Goal: Task Accomplishment & Management: Manage account settings

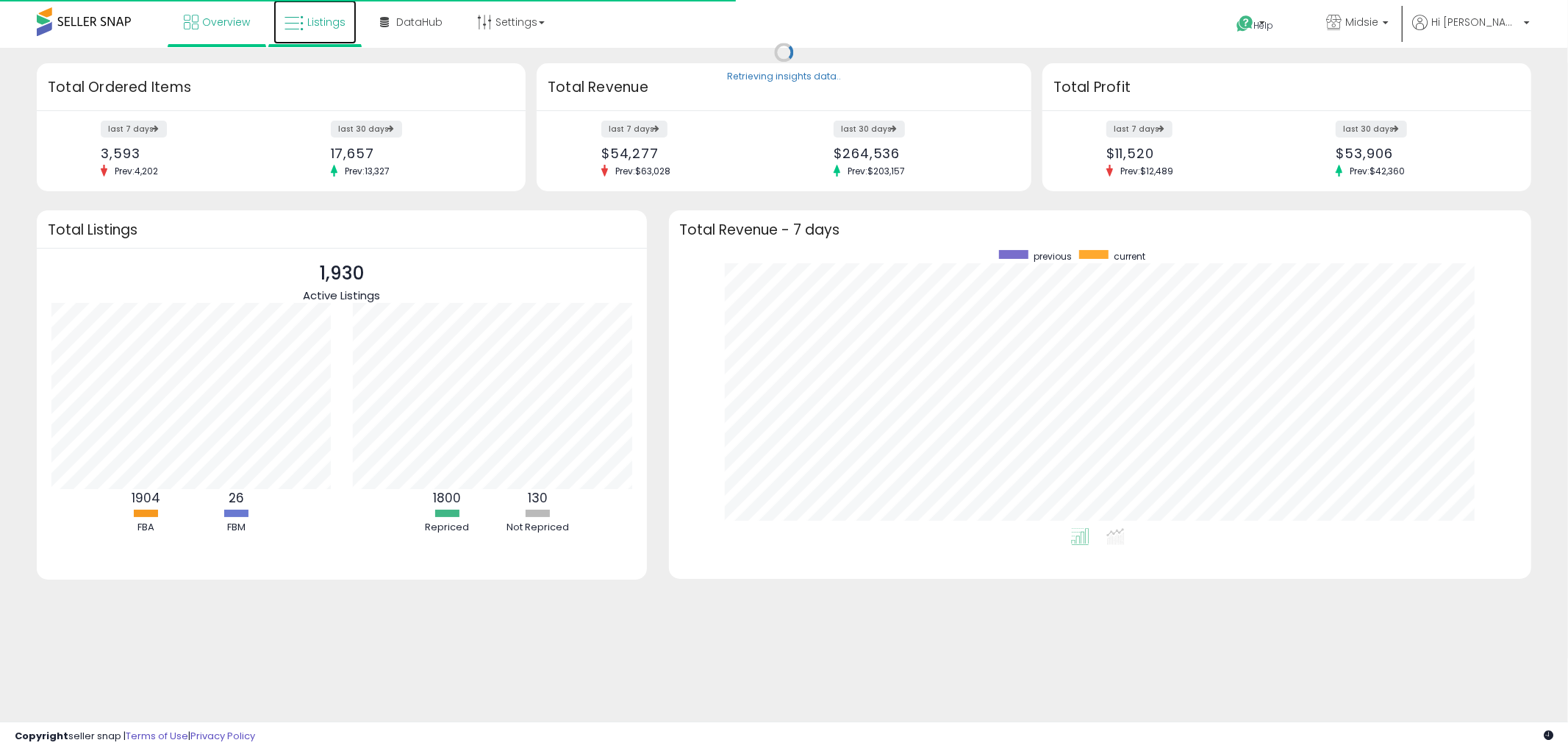
click at [336, 37] on link "Listings" at bounding box center [315, 22] width 83 height 44
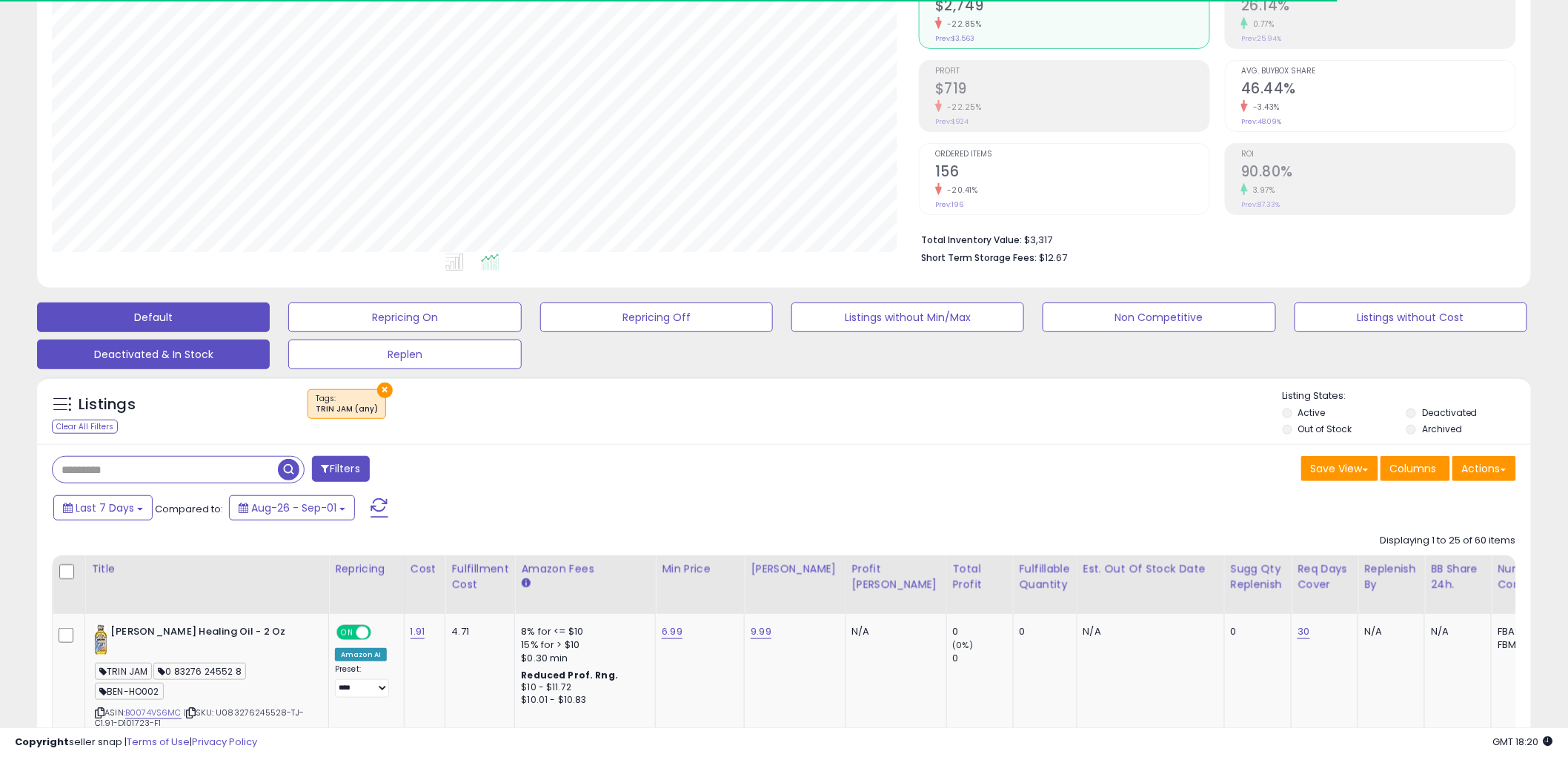
scroll to position [304, 868]
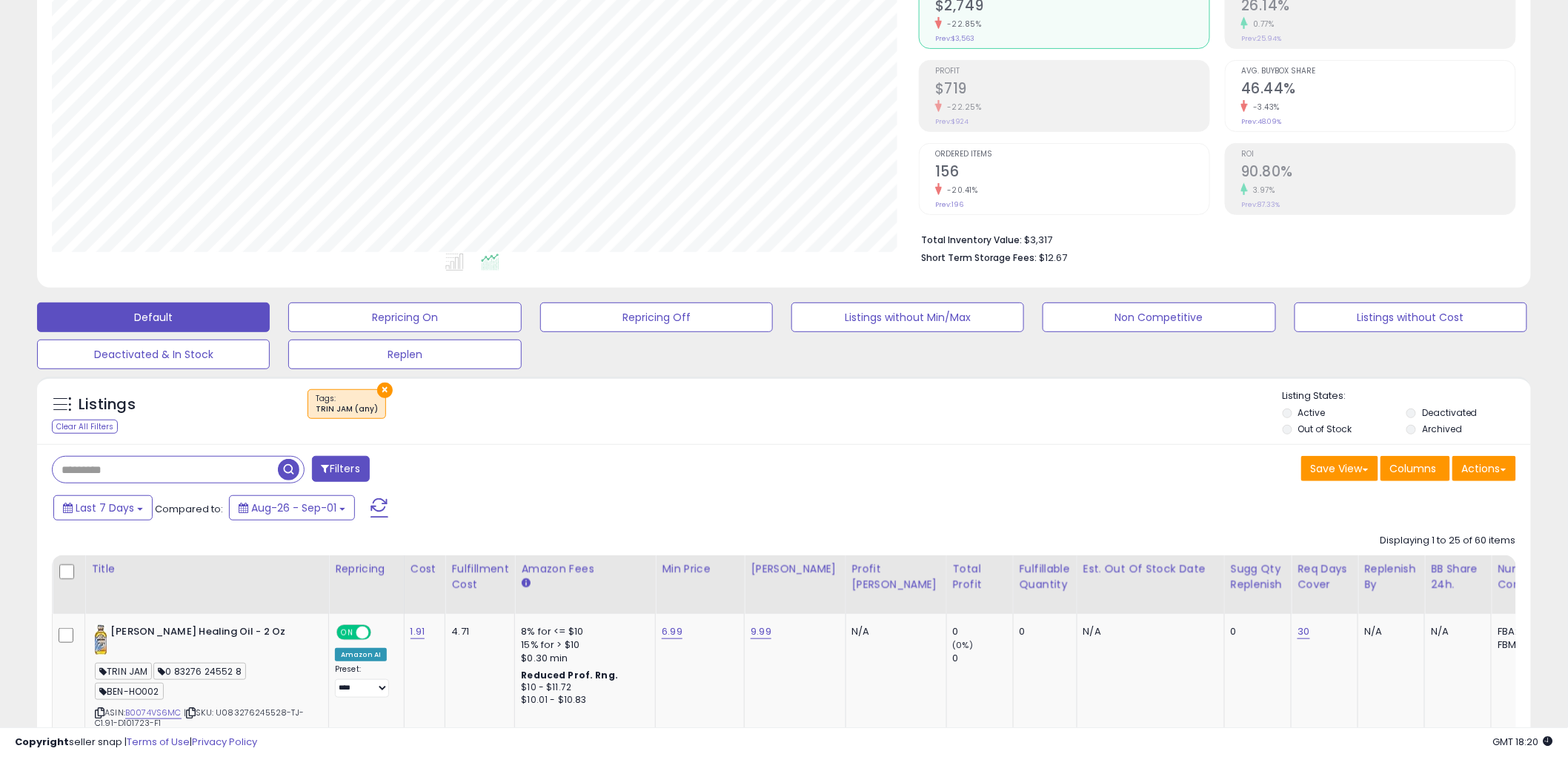
click at [378, 390] on button "×" at bounding box center [385, 390] width 15 height 15
click at [0, 0] on div "Retrieving listings data.." at bounding box center [0, 0] width 0 height 0
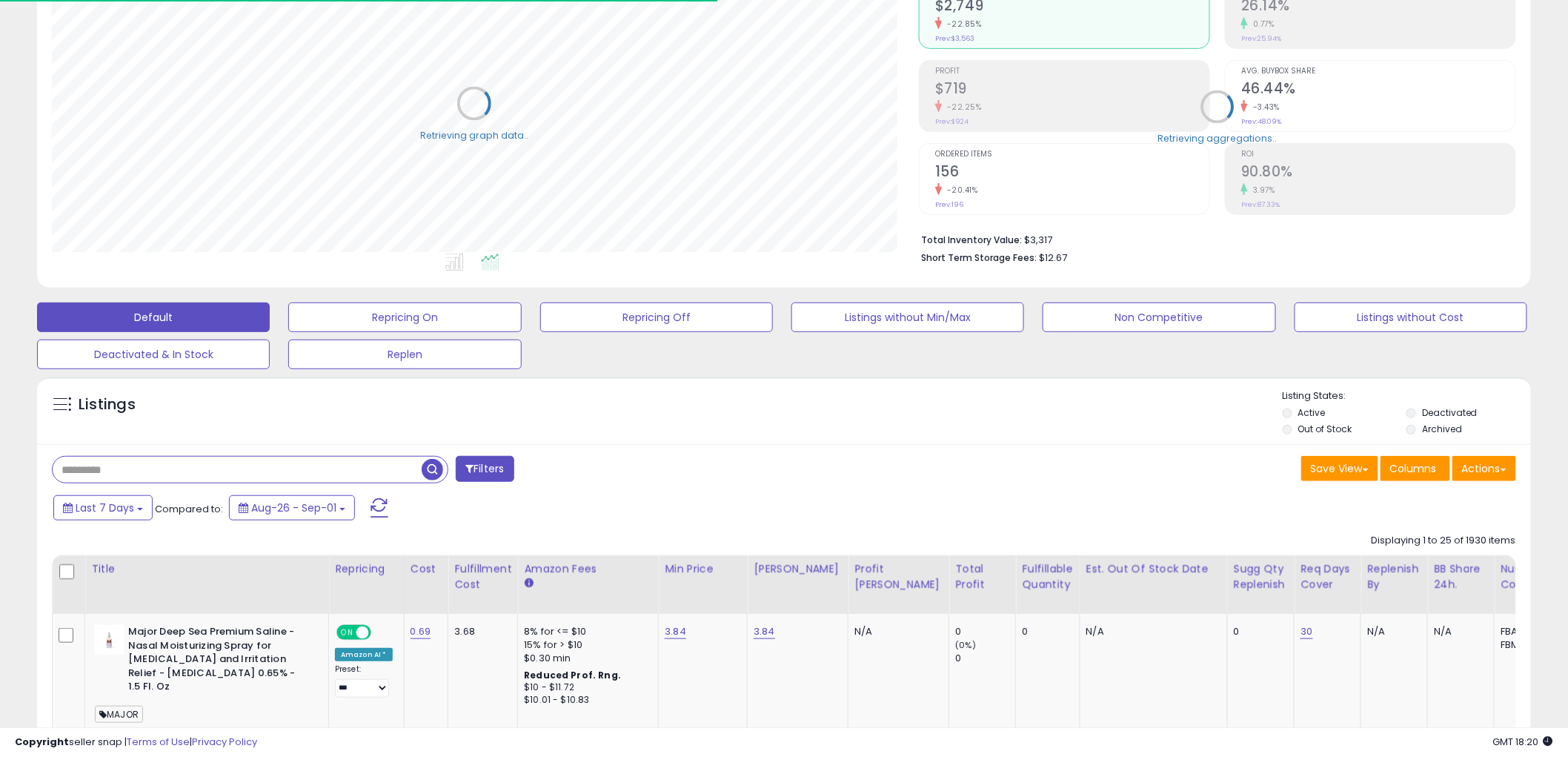
click at [170, 469] on input "text" at bounding box center [237, 470] width 369 height 26
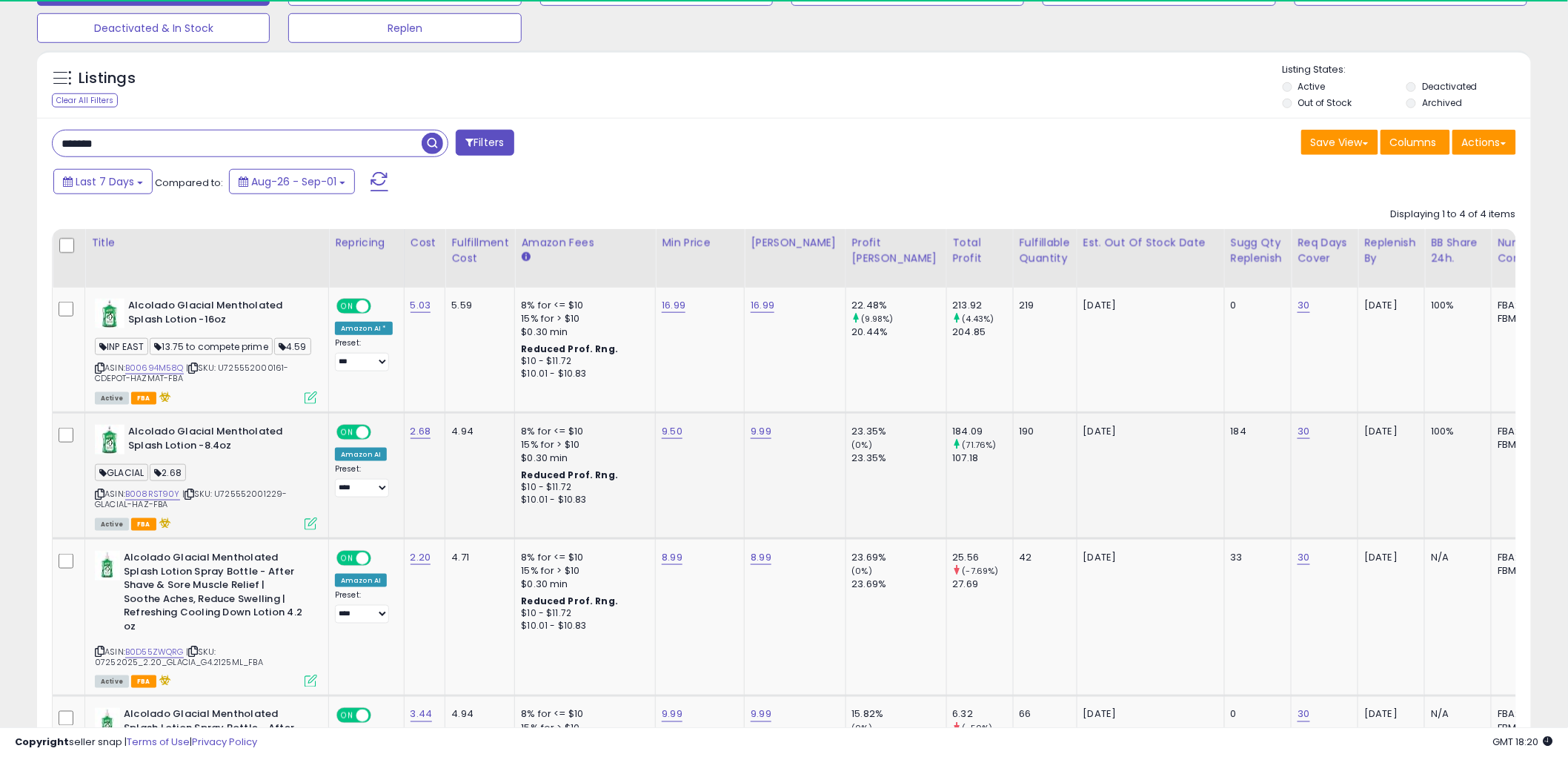
scroll to position [494, 0]
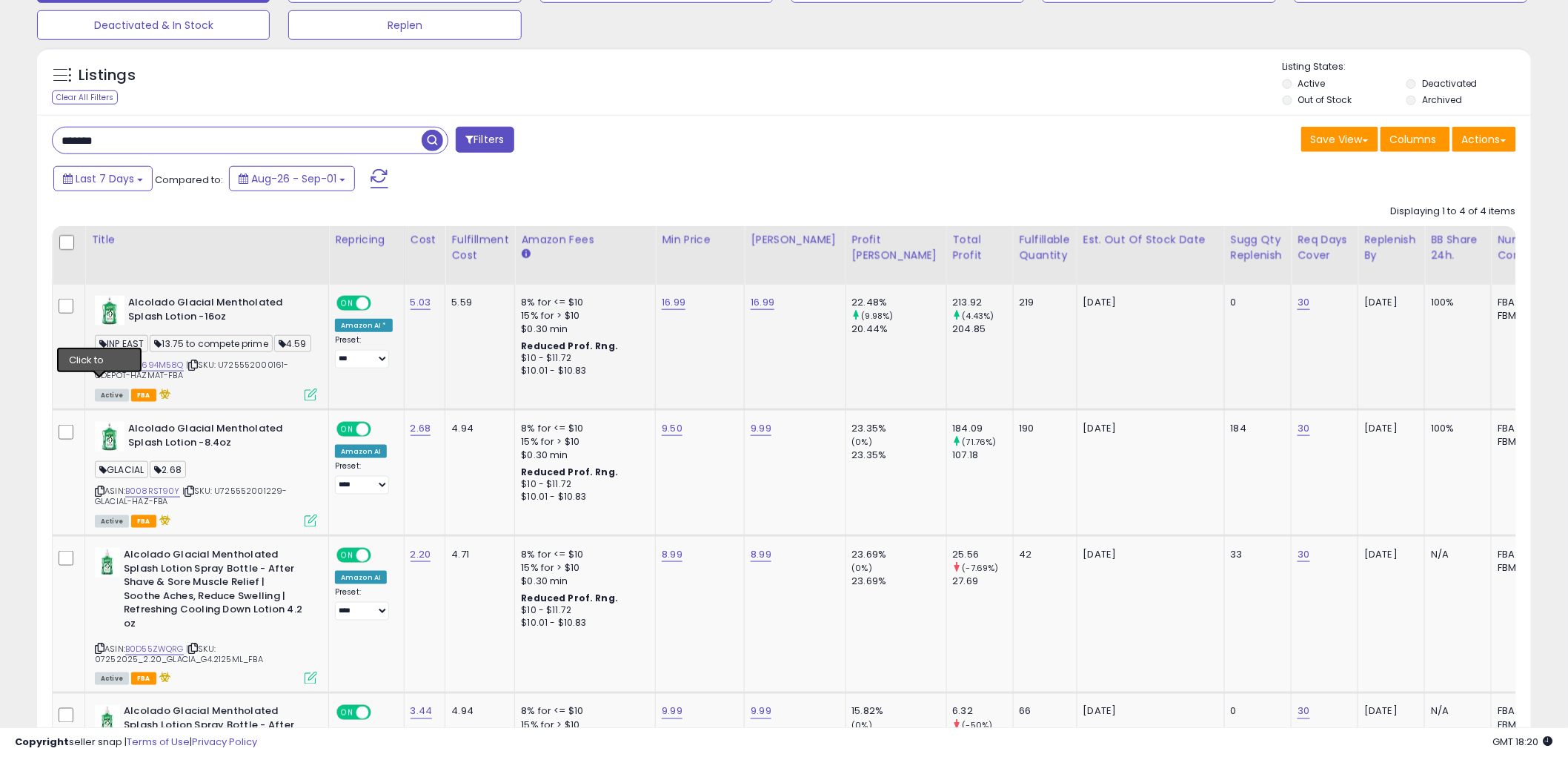
drag, startPoint x: 101, startPoint y: 384, endPoint x: 91, endPoint y: 381, distance: 10.4
click at [101, 369] on icon at bounding box center [99, 366] width 9 height 9
click at [100, 495] on icon at bounding box center [99, 491] width 9 height 9
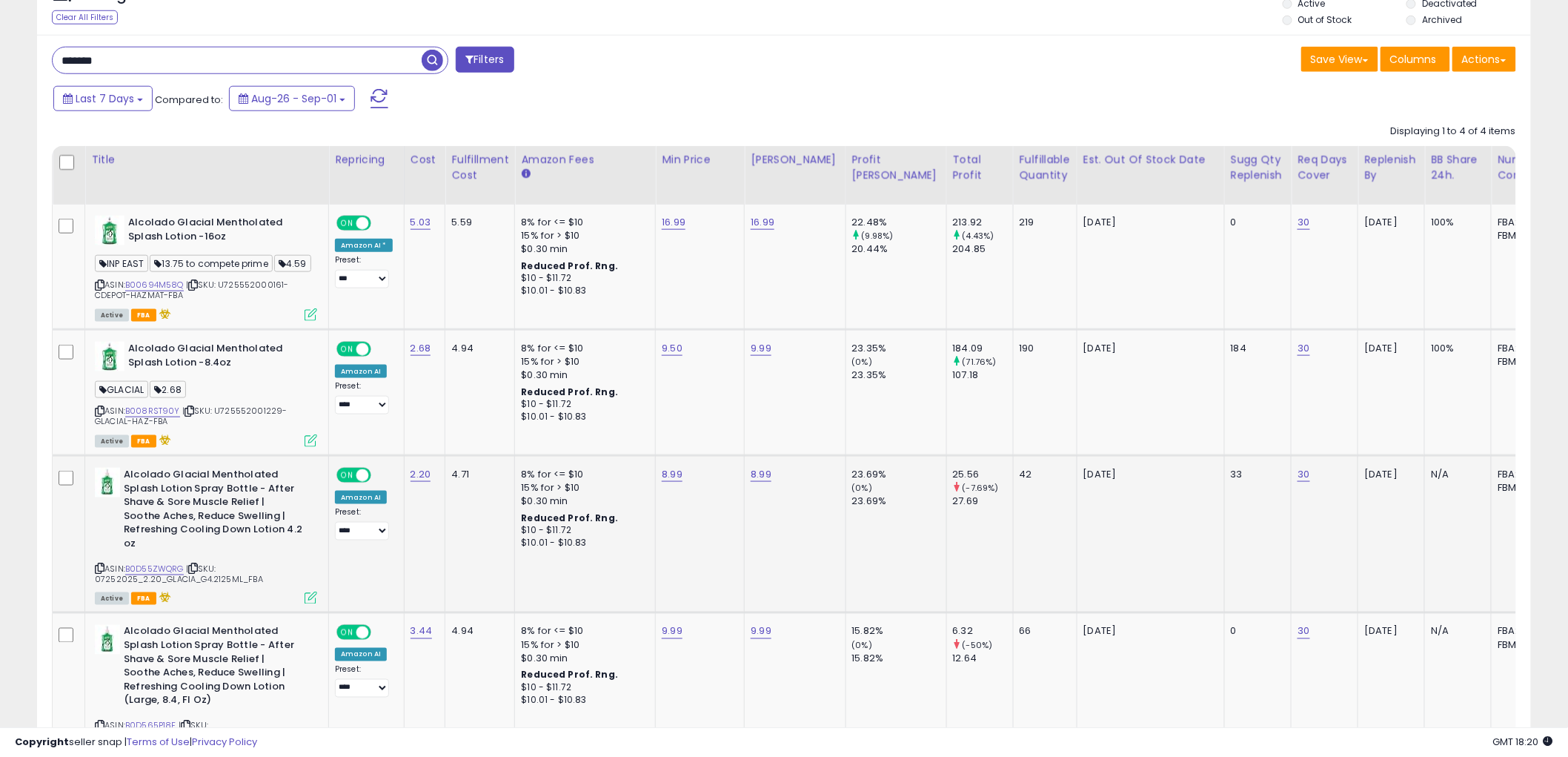
scroll to position [576, 0]
click at [97, 569] on icon at bounding box center [99, 566] width 9 height 9
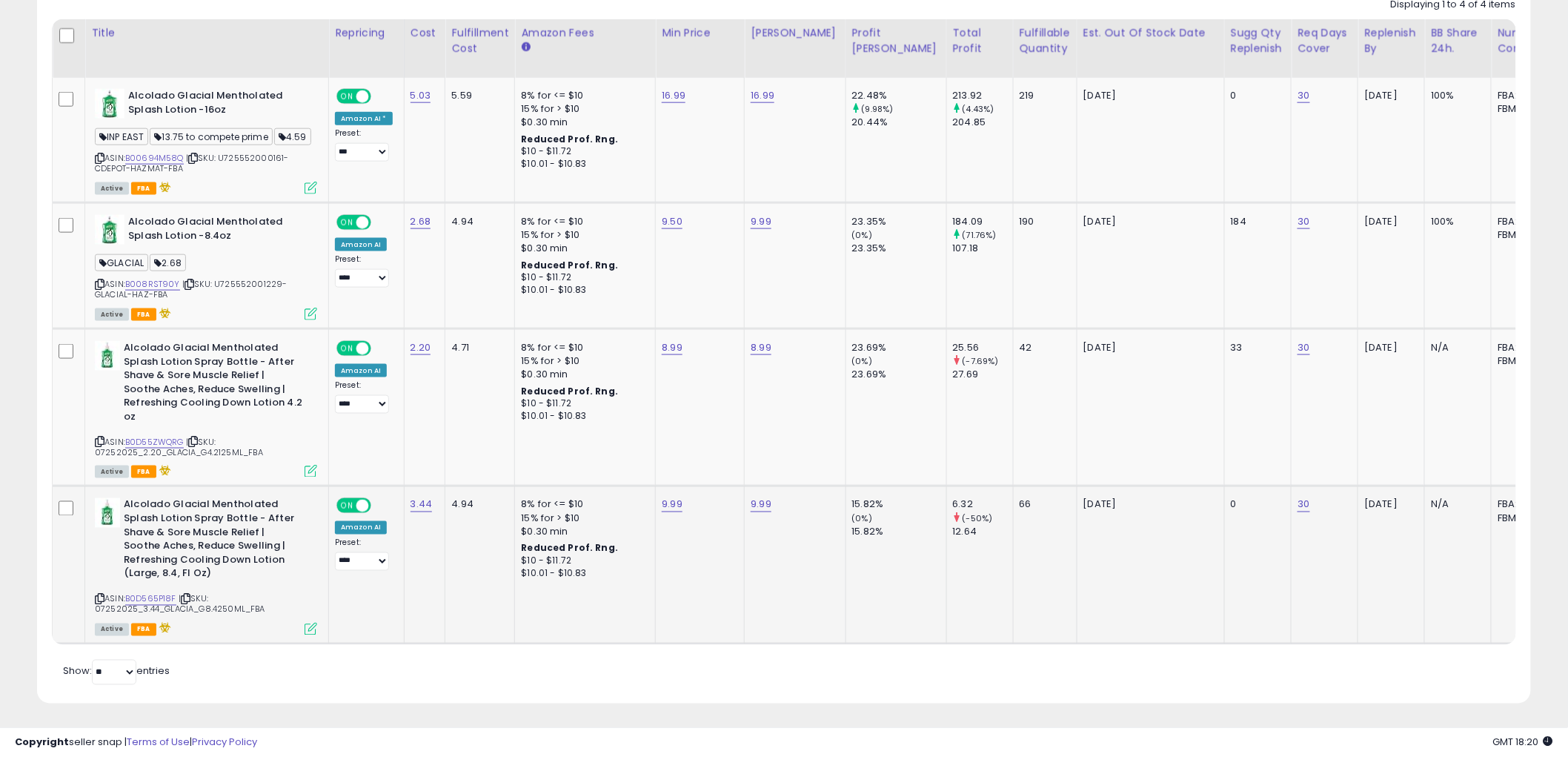
scroll to position [720, 0]
drag, startPoint x: 99, startPoint y: 582, endPoint x: 32, endPoint y: 592, distance: 67.7
click at [97, 593] on icon at bounding box center [99, 598] width 9 height 9
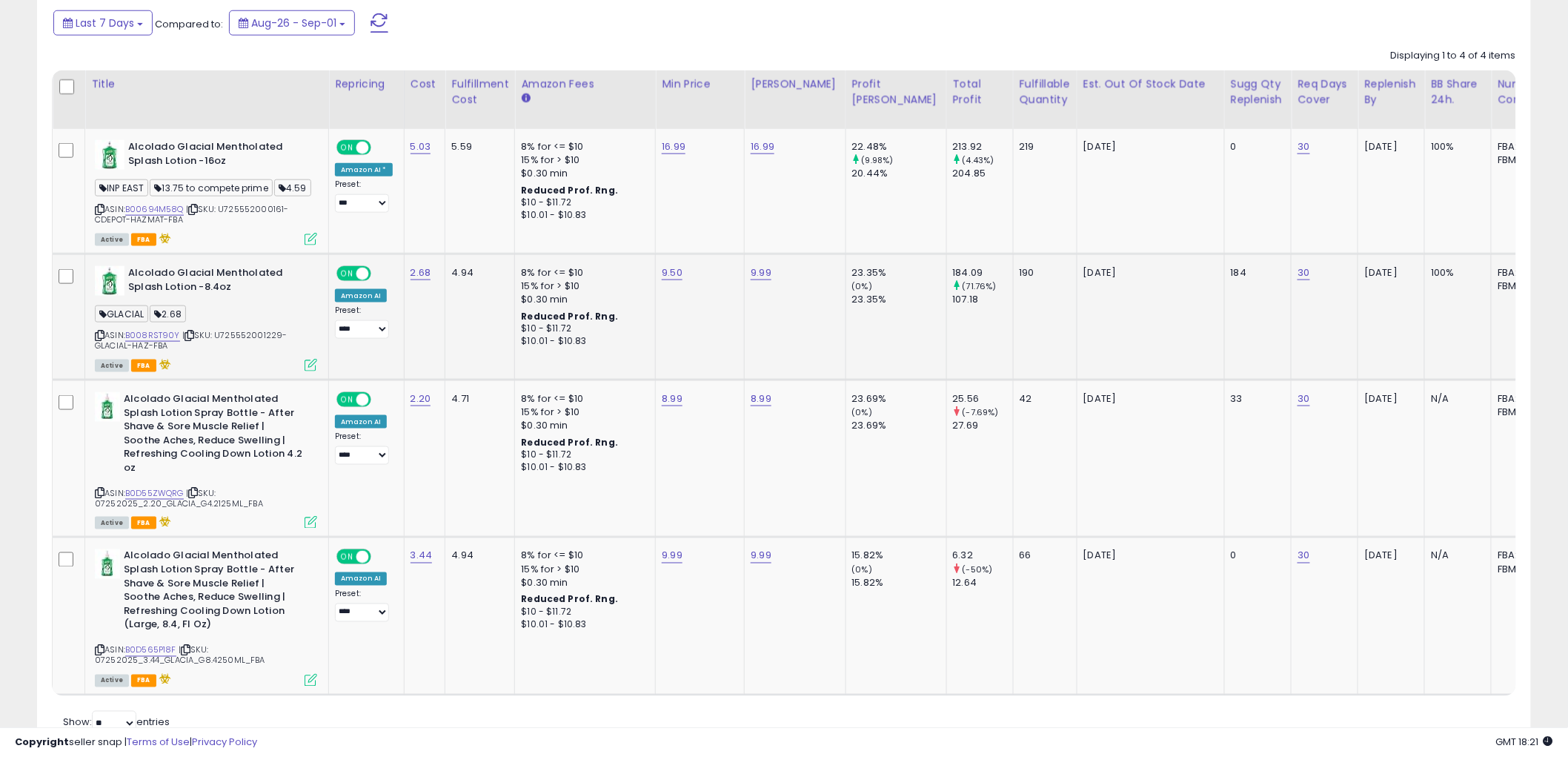
scroll to position [473, 0]
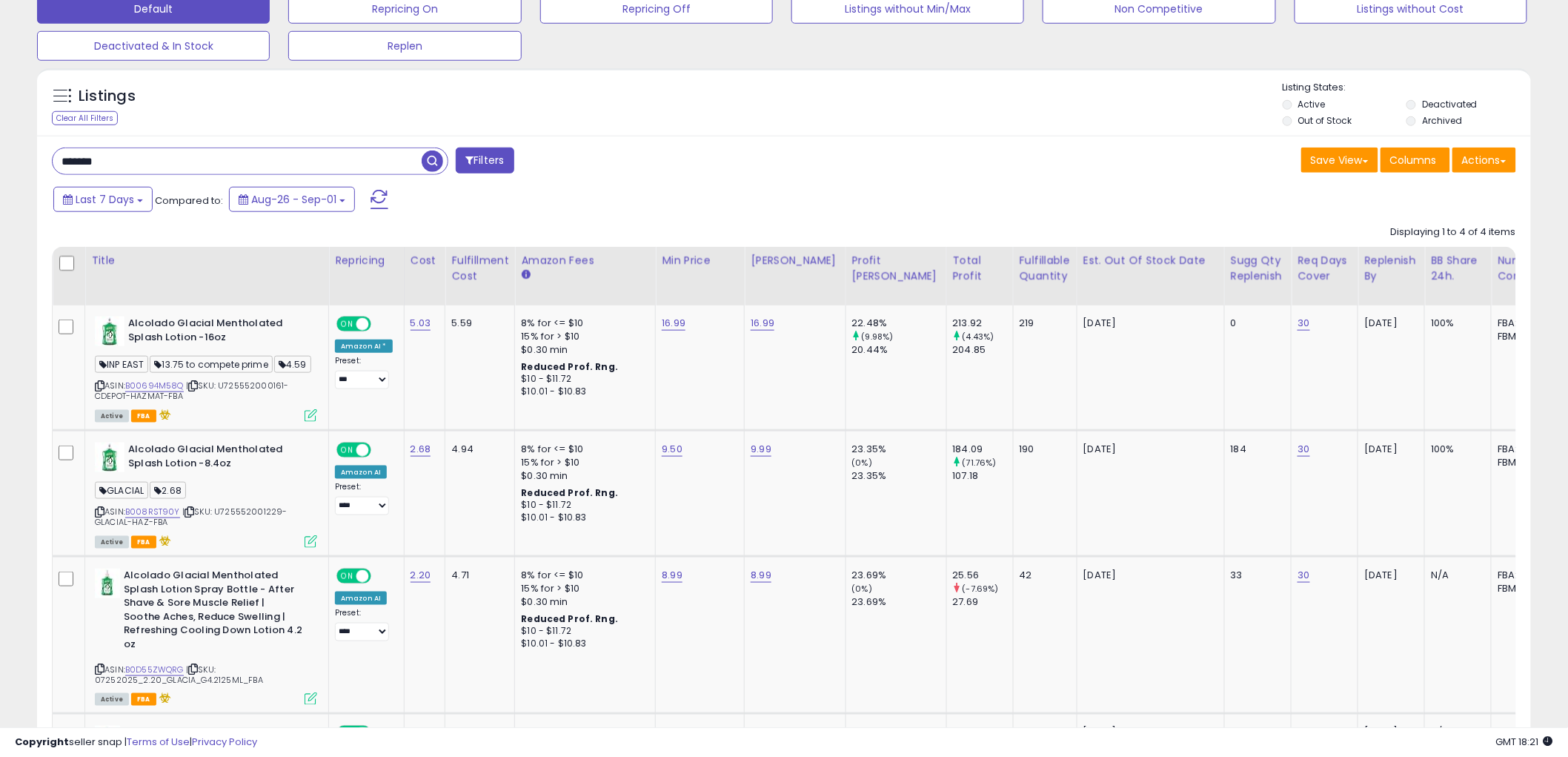
drag, startPoint x: 251, startPoint y: 163, endPoint x: -36, endPoint y: 159, distance: 287.0
type input "**********"
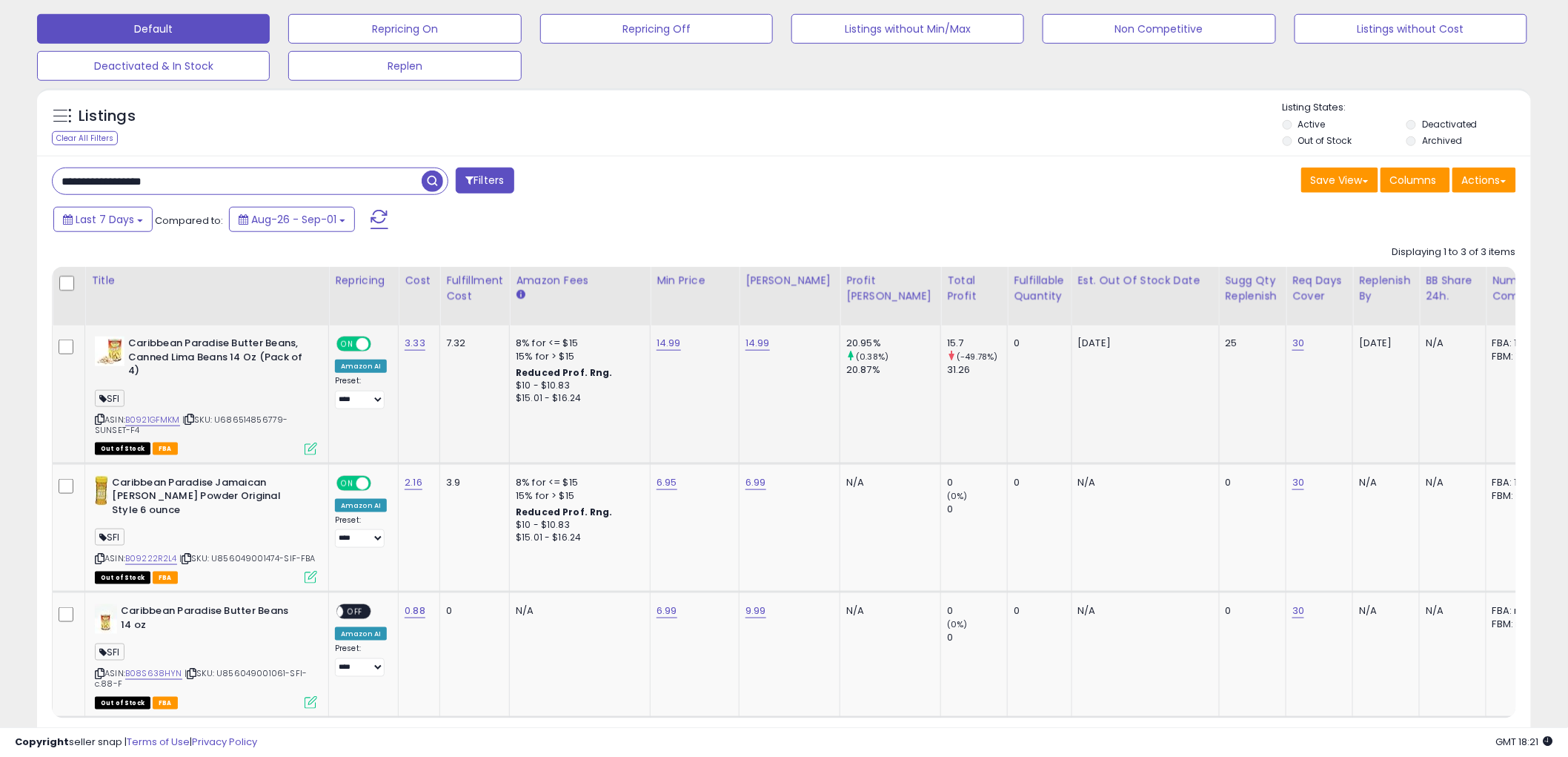
scroll to position [479, 0]
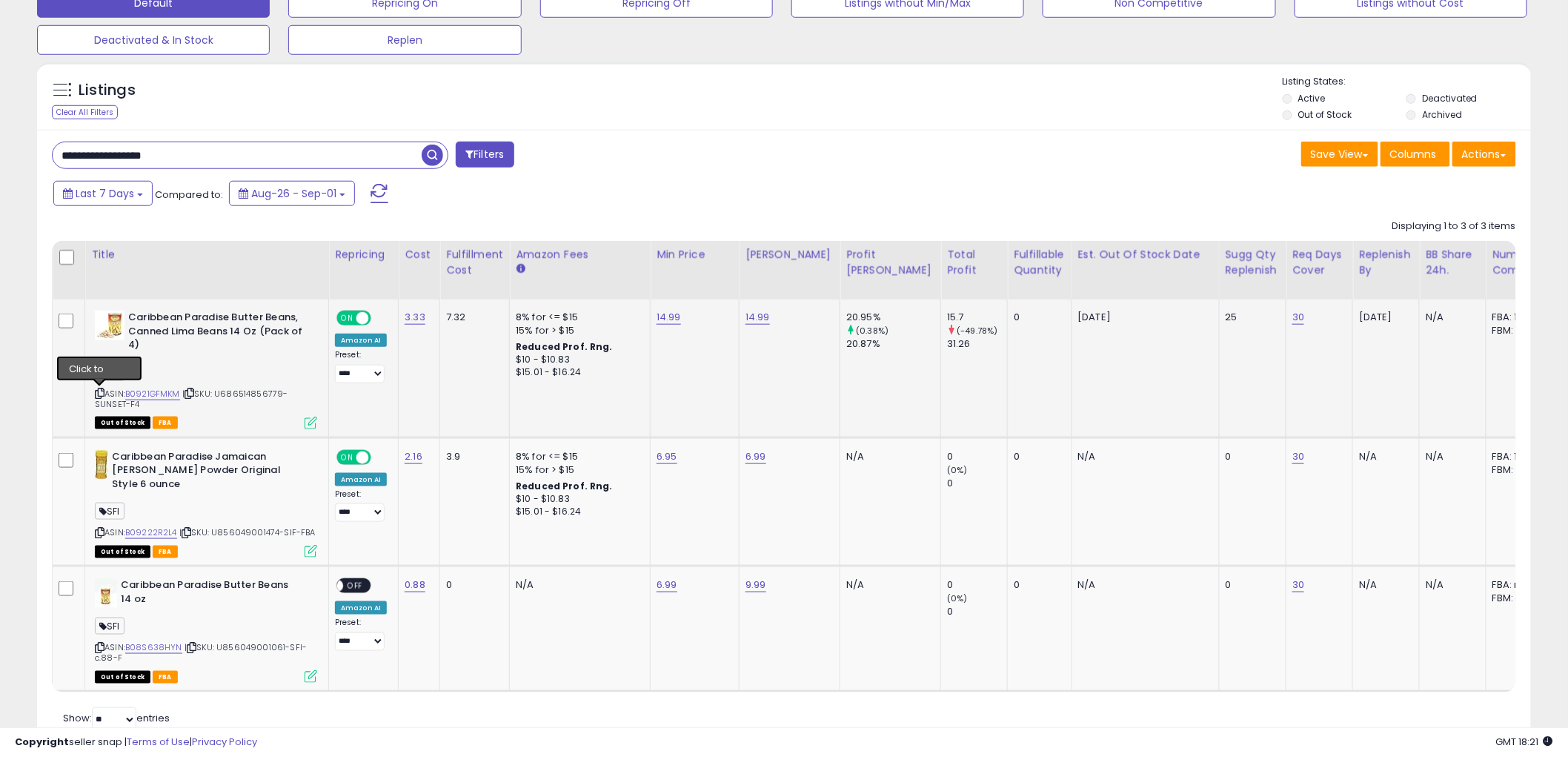
click at [95, 395] on icon at bounding box center [99, 394] width 9 height 9
drag, startPoint x: 99, startPoint y: 519, endPoint x: 20, endPoint y: 525, distance: 79.2
click at [99, 529] on icon at bounding box center [99, 533] width 9 height 9
drag, startPoint x: 98, startPoint y: 627, endPoint x: 0, endPoint y: 636, distance: 98.4
click at [98, 644] on icon at bounding box center [99, 648] width 9 height 9
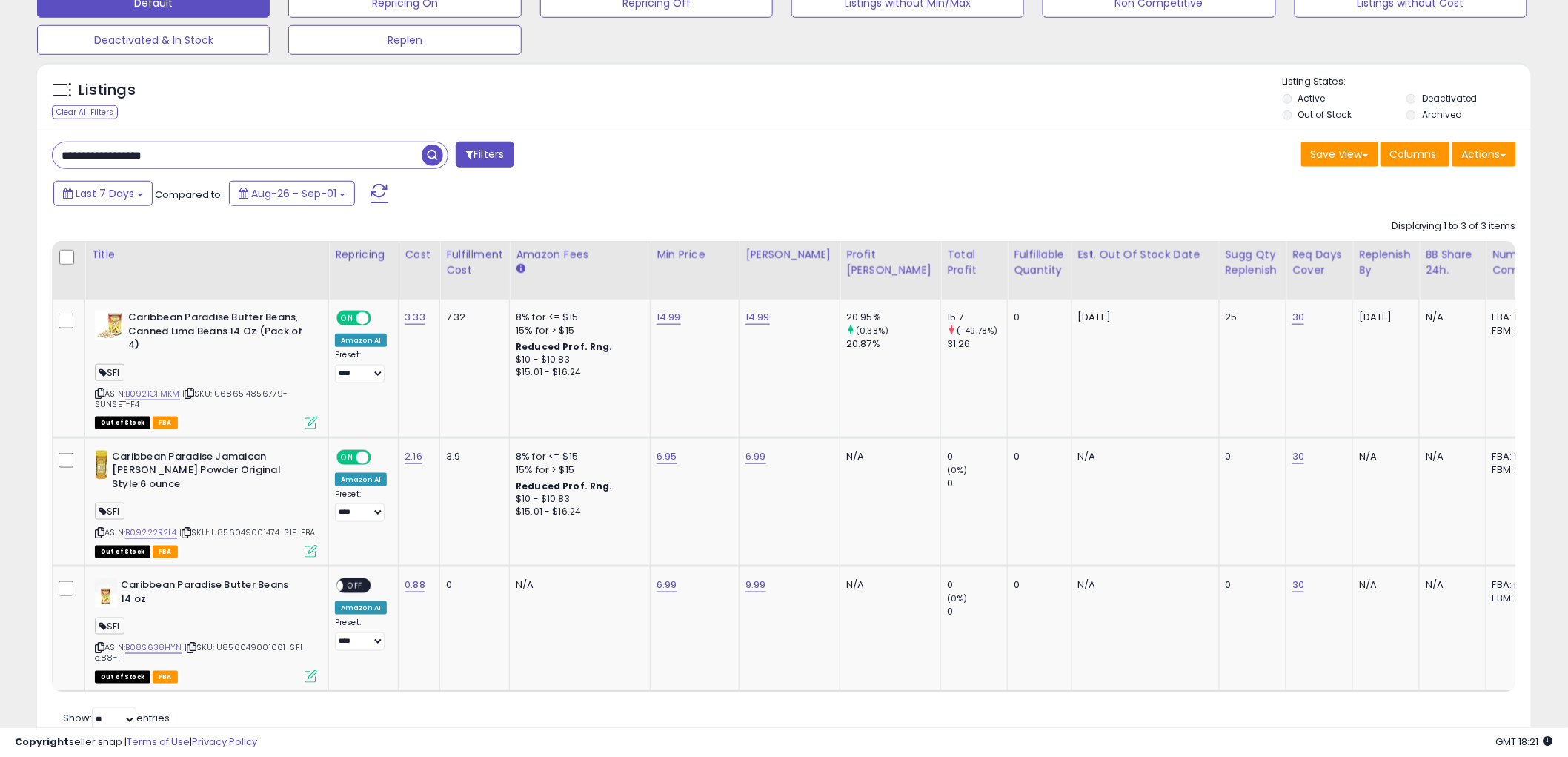
click at [191, 157] on input "**********" at bounding box center [237, 155] width 369 height 26
drag, startPoint x: 186, startPoint y: 154, endPoint x: -83, endPoint y: 152, distance: 269.0
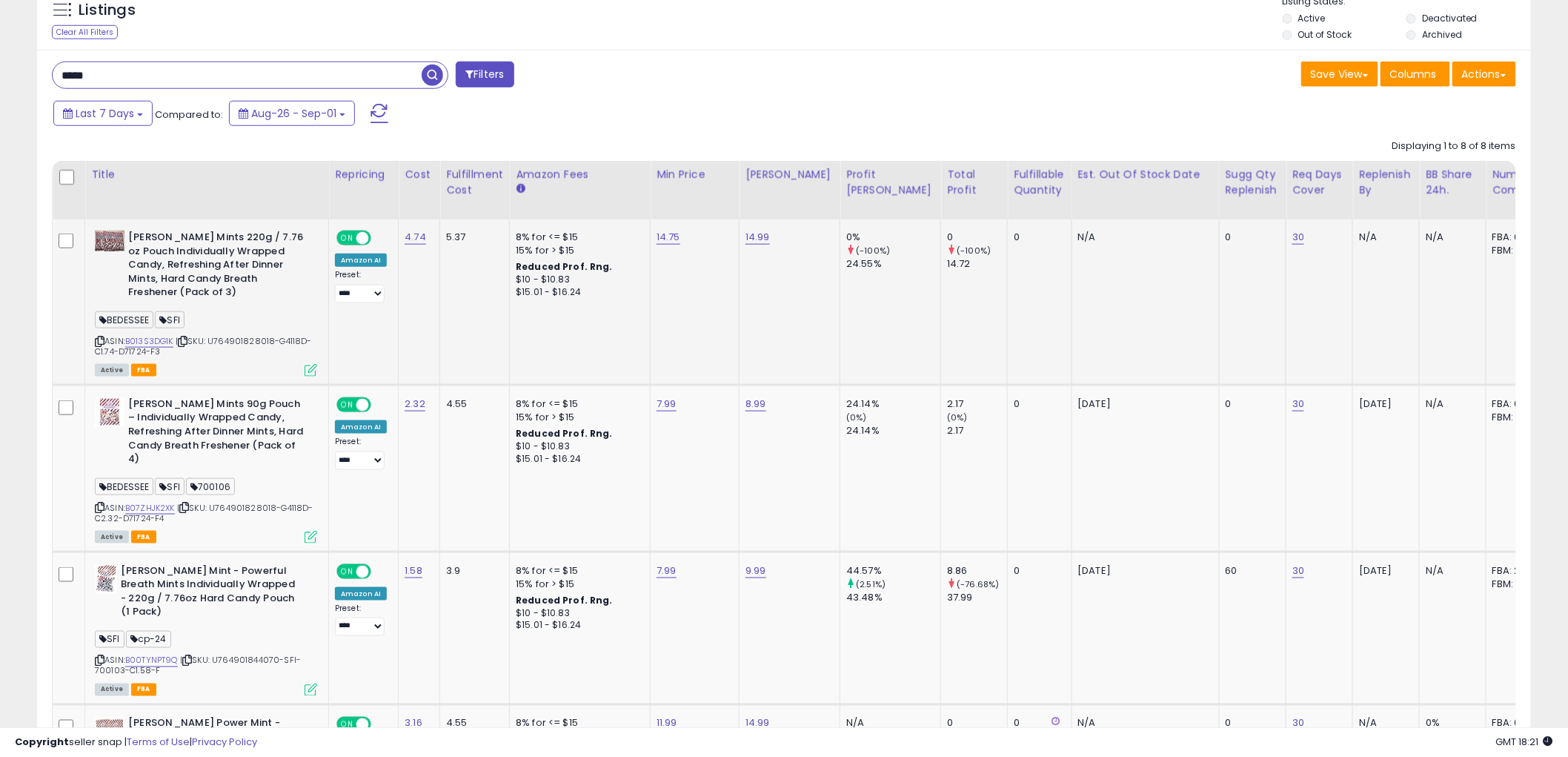
scroll to position [561, 0]
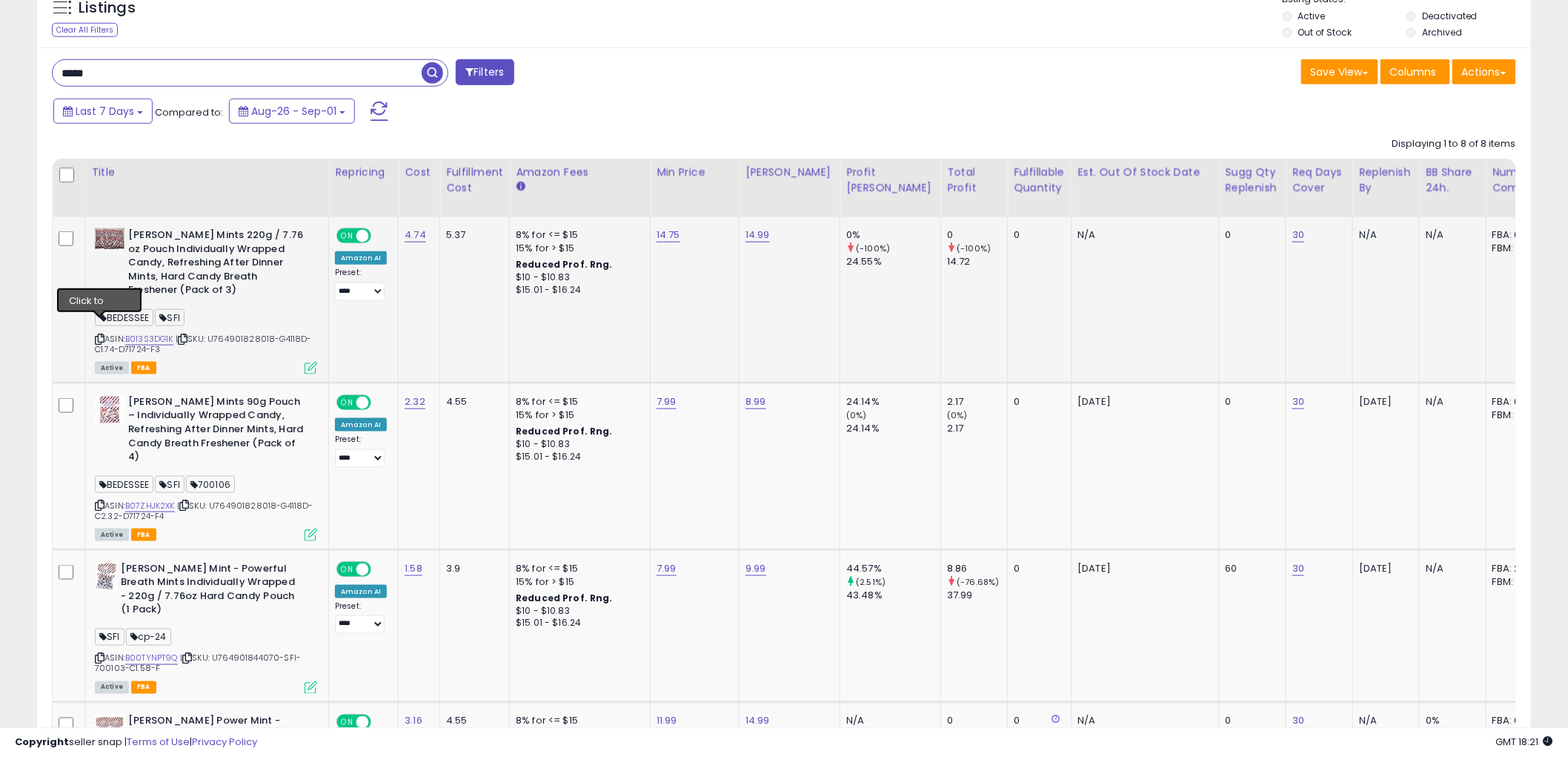
click at [102, 335] on icon at bounding box center [99, 339] width 9 height 9
drag, startPoint x: 96, startPoint y: 477, endPoint x: 86, endPoint y: 477, distance: 10.0
click at [96, 501] on icon at bounding box center [99, 506] width 9 height 9
drag, startPoint x: 104, startPoint y: 612, endPoint x: 43, endPoint y: 621, distance: 61.7
click at [104, 655] on icon at bounding box center [99, 659] width 9 height 9
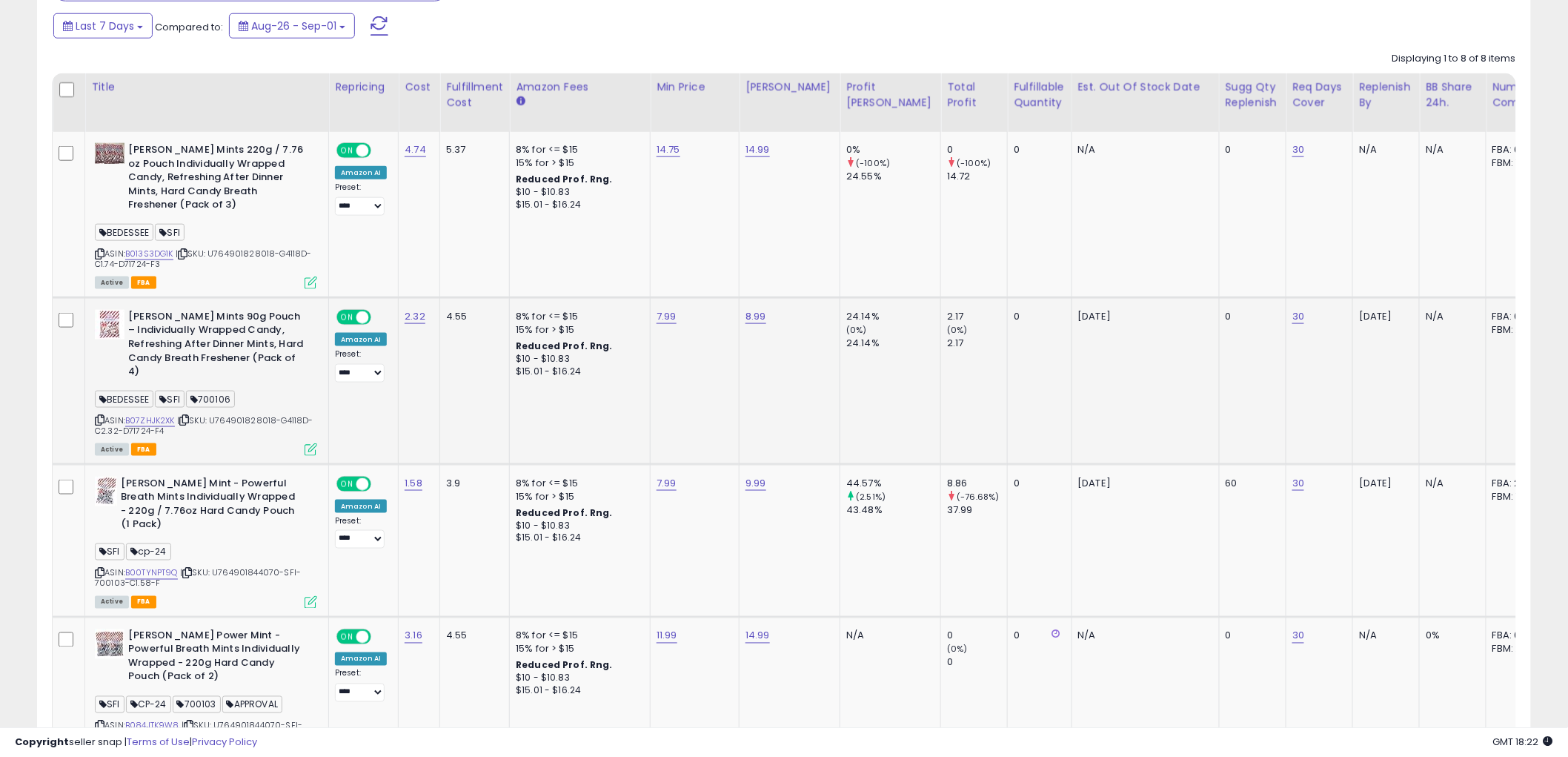
scroll to position [726, 0]
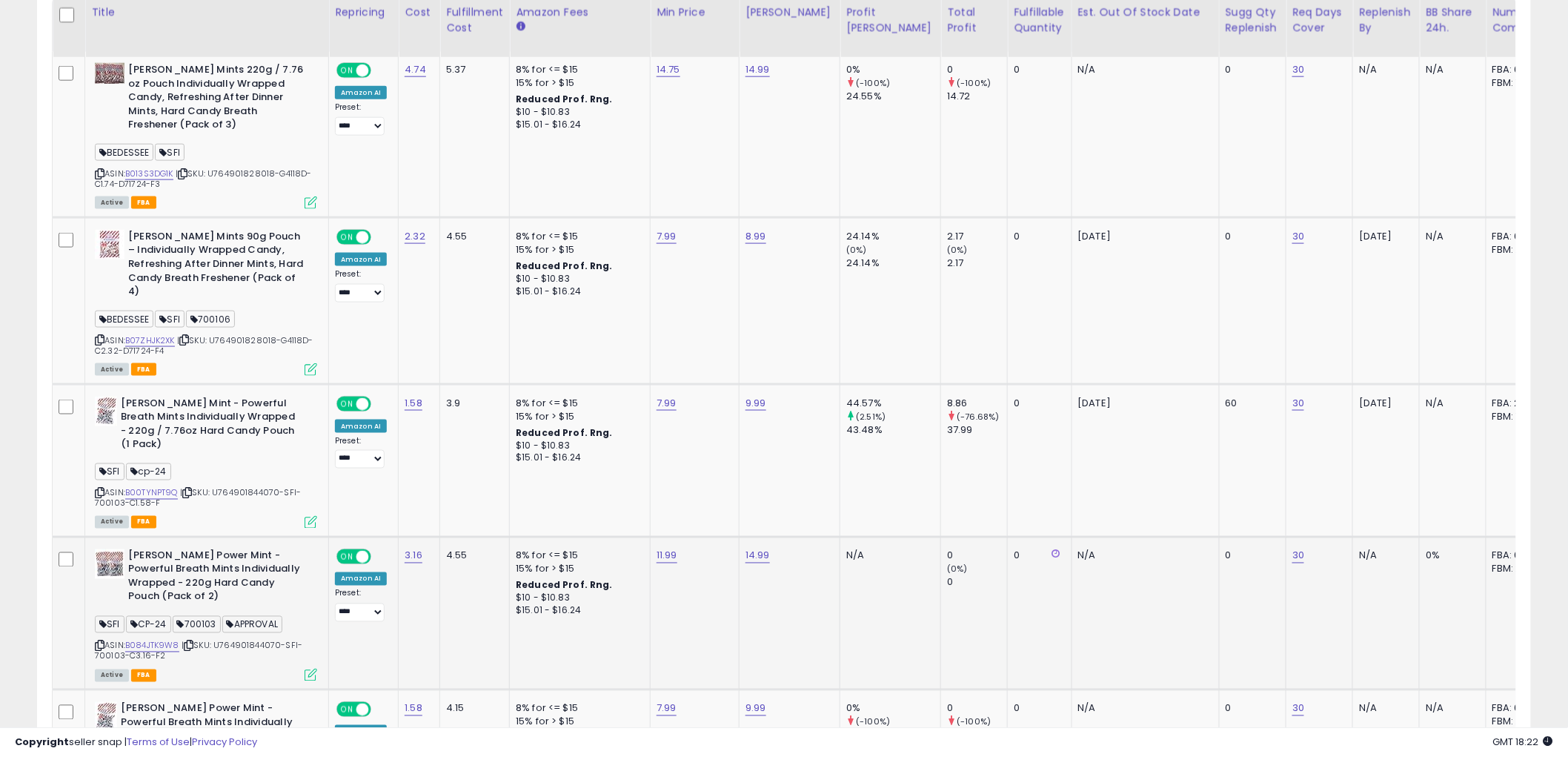
click at [100, 642] on icon at bounding box center [99, 646] width 9 height 9
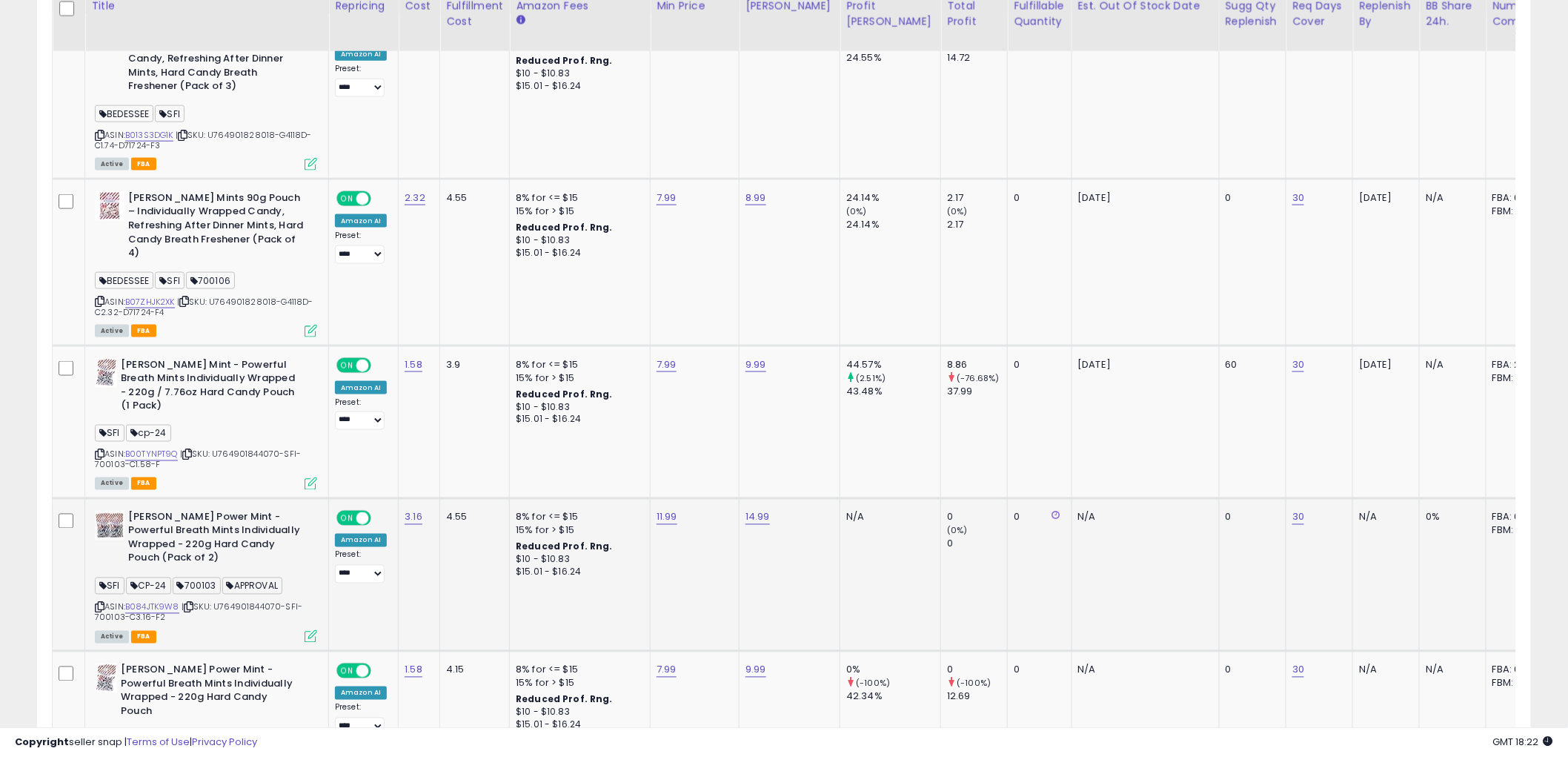
scroll to position [809, 0]
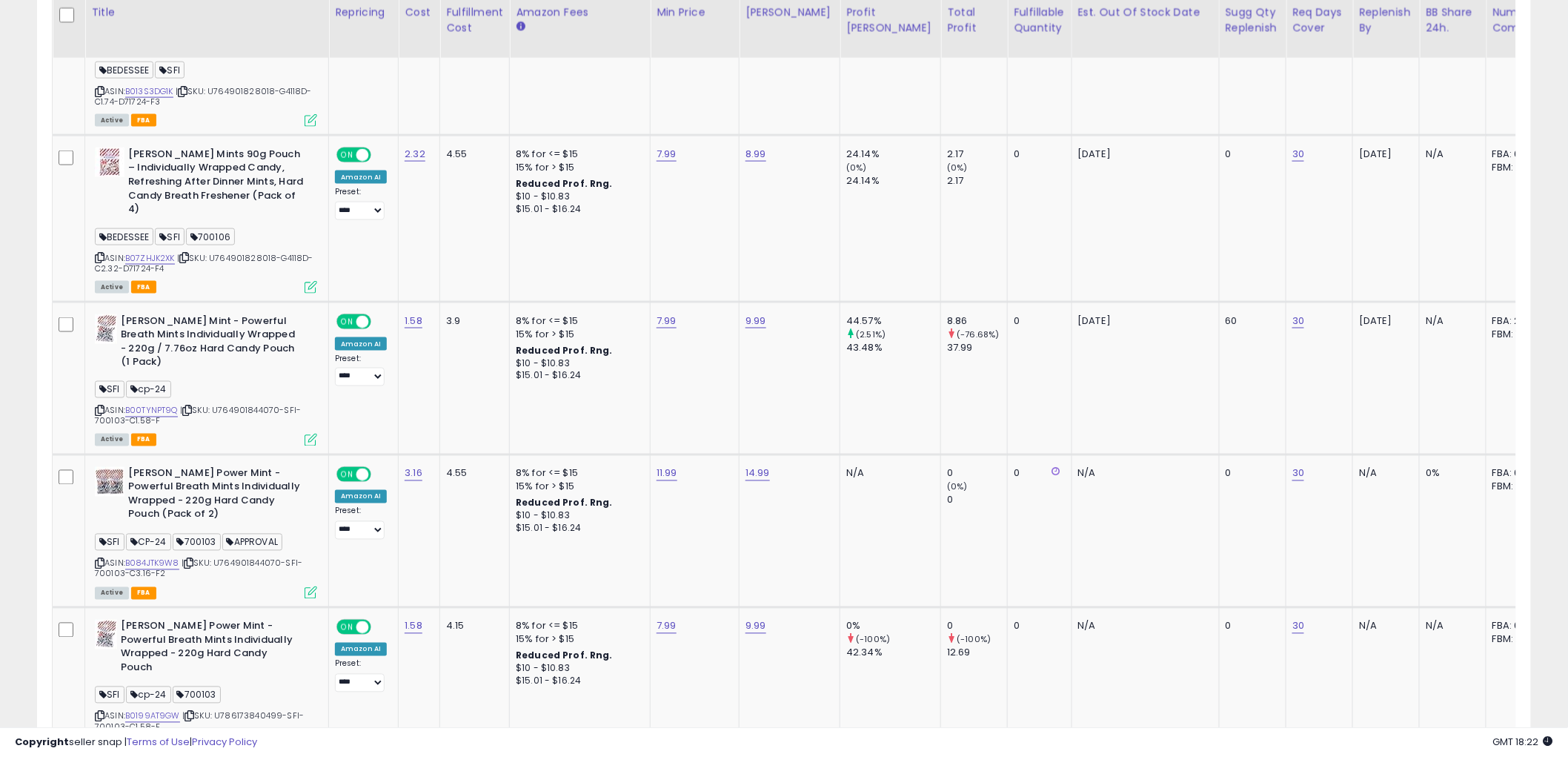
drag, startPoint x: 101, startPoint y: 641, endPoint x: 12, endPoint y: 632, distance: 89.5
click at [101, 713] on icon at bounding box center [99, 717] width 9 height 9
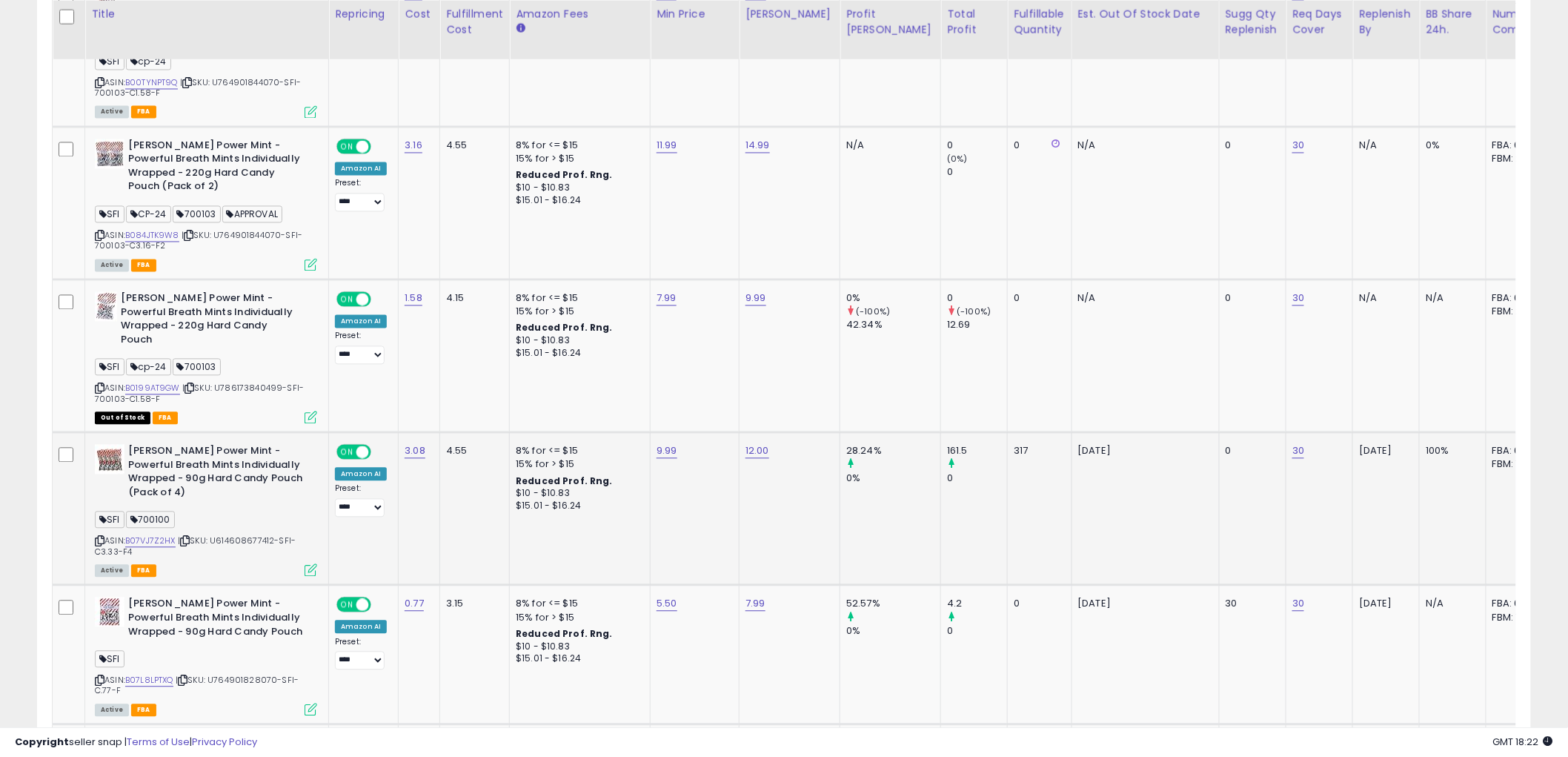
scroll to position [1138, 0]
click at [95, 536] on icon at bounding box center [99, 540] width 9 height 9
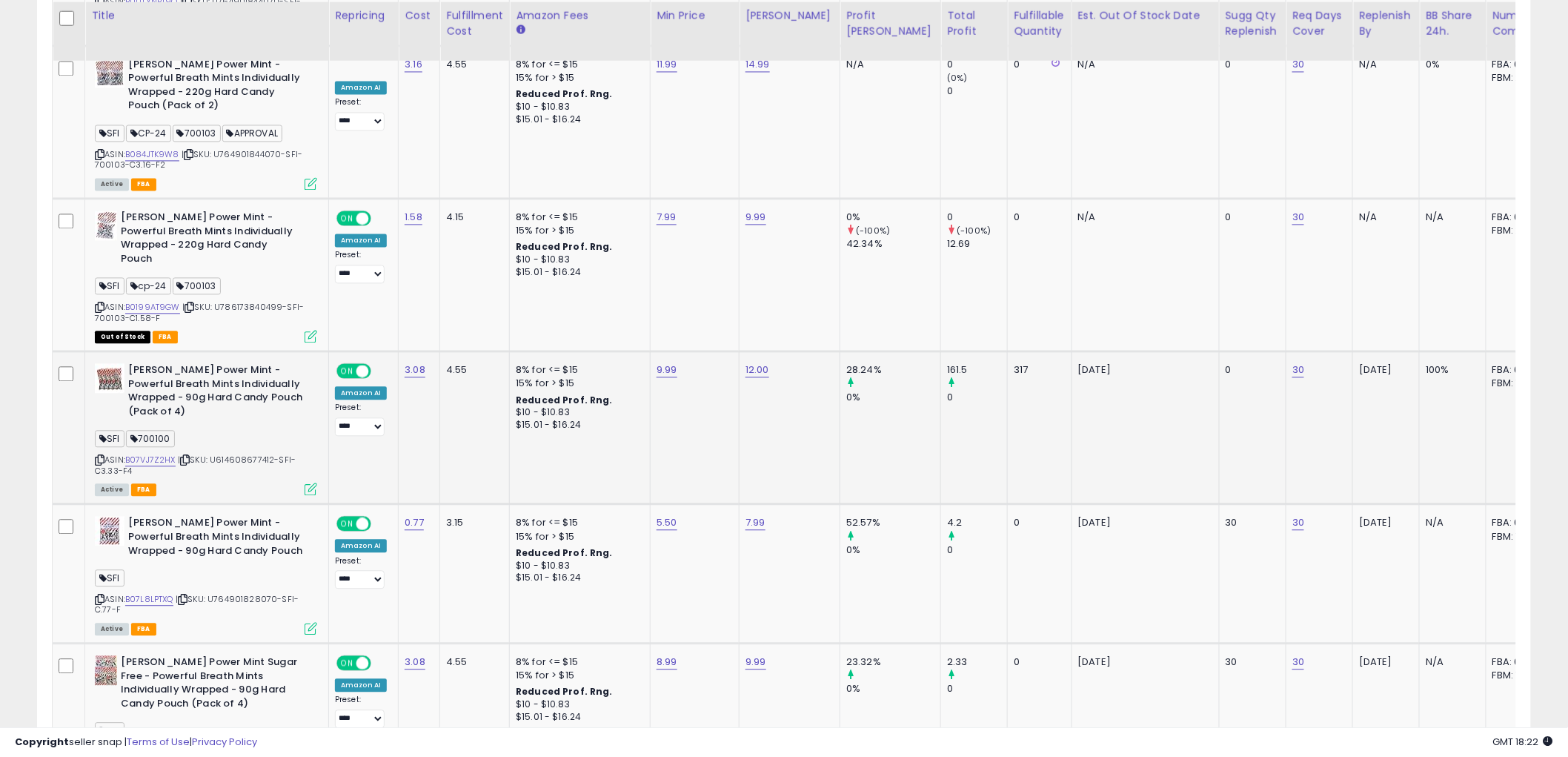
scroll to position [1221, 0]
click at [91, 514] on div "Diana Power Mint - Powerful Breath Mints Individually Wrapped - 90g Hard Candy …" at bounding box center [204, 572] width 226 height 117
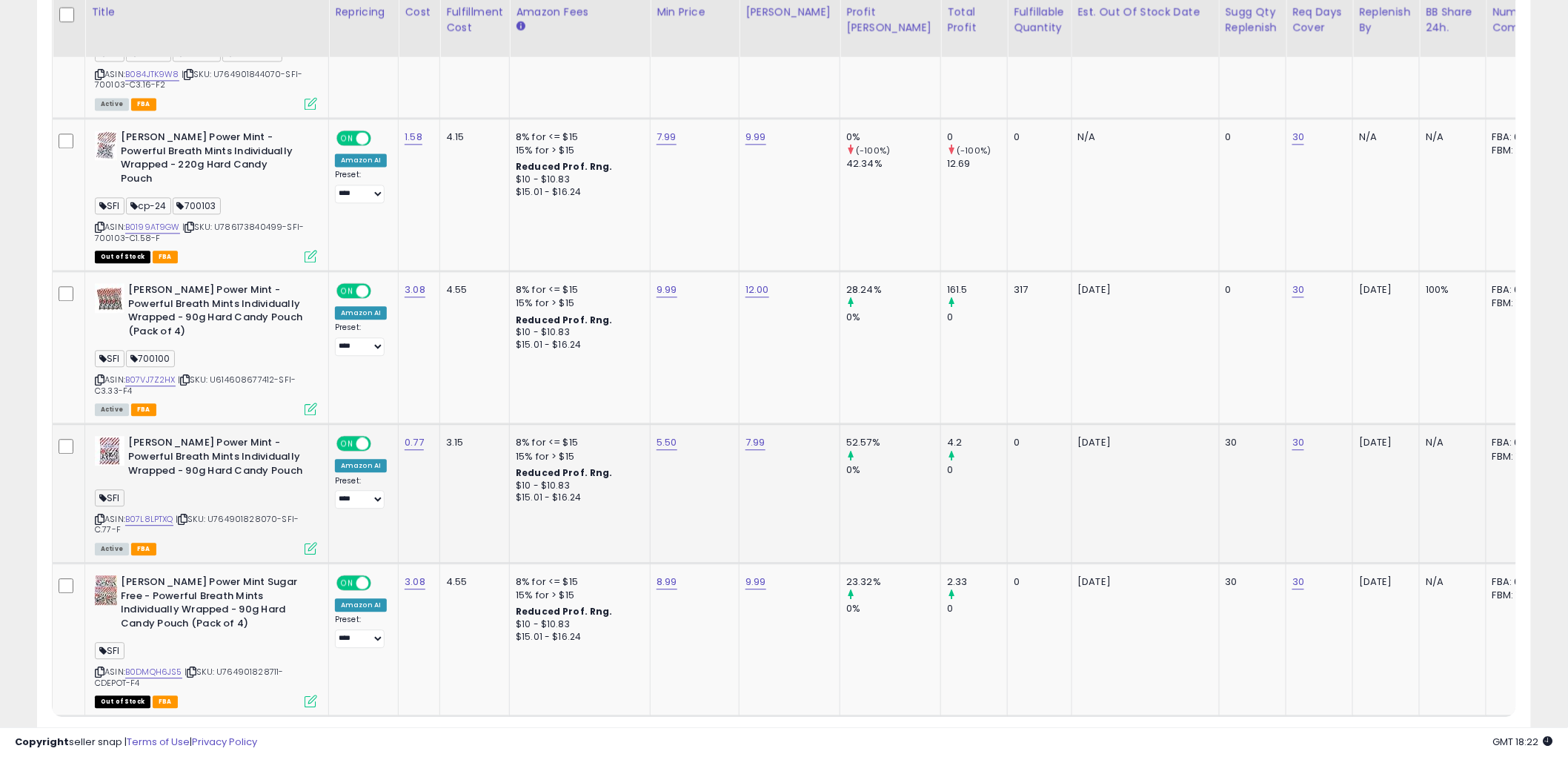
scroll to position [1299, 0]
drag, startPoint x: 101, startPoint y: 579, endPoint x: 4, endPoint y: 581, distance: 97.0
click at [96, 579] on div "ASIN: B0DMQH6JS5 | SKU: U764901828711-CDEPOT-F4 Out of Stock FBA" at bounding box center [205, 639] width 222 height 130
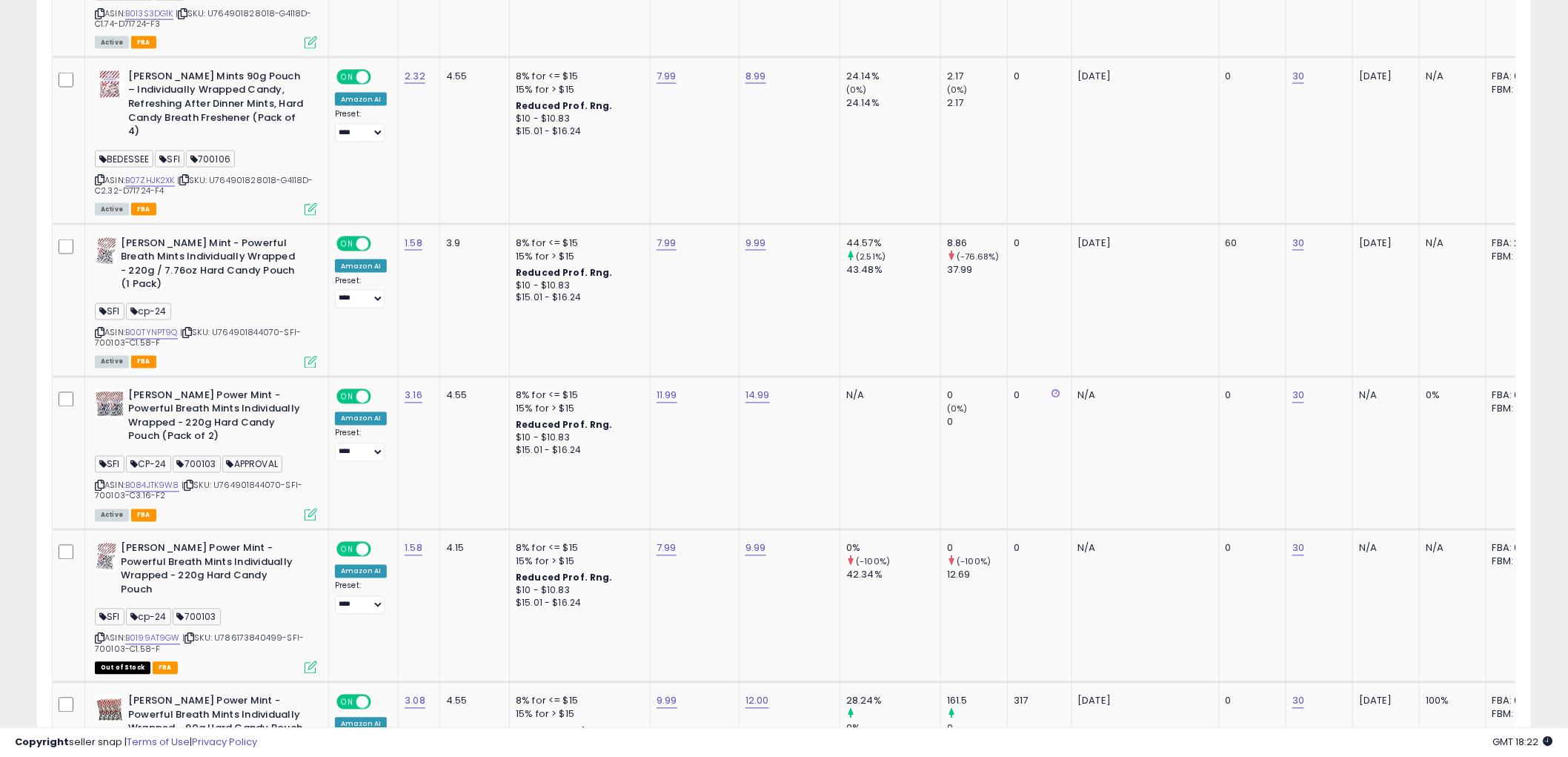
scroll to position [476, 0]
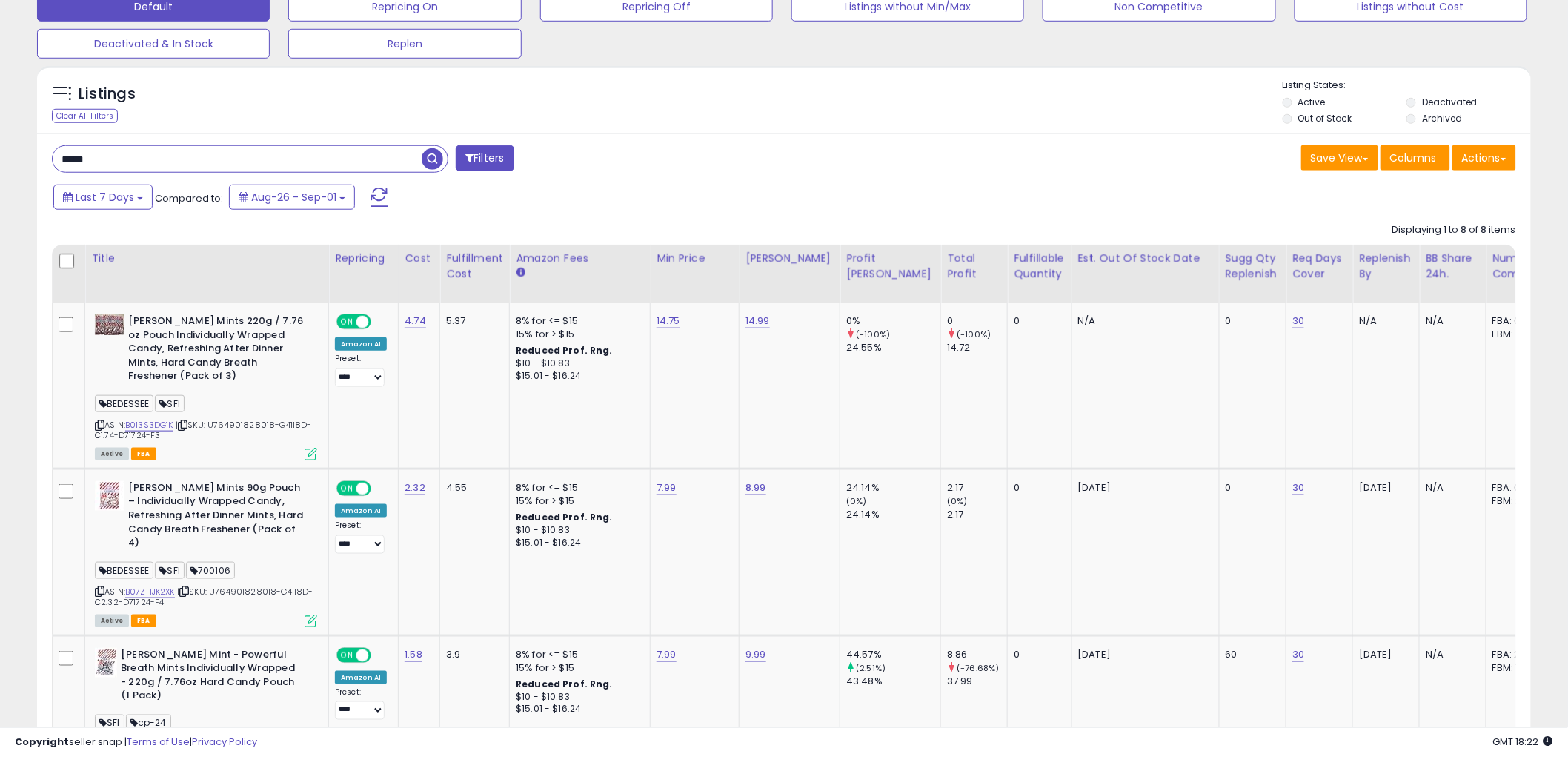
drag, startPoint x: 189, startPoint y: 171, endPoint x: -3, endPoint y: 166, distance: 192.1
type input "*"
type input "********"
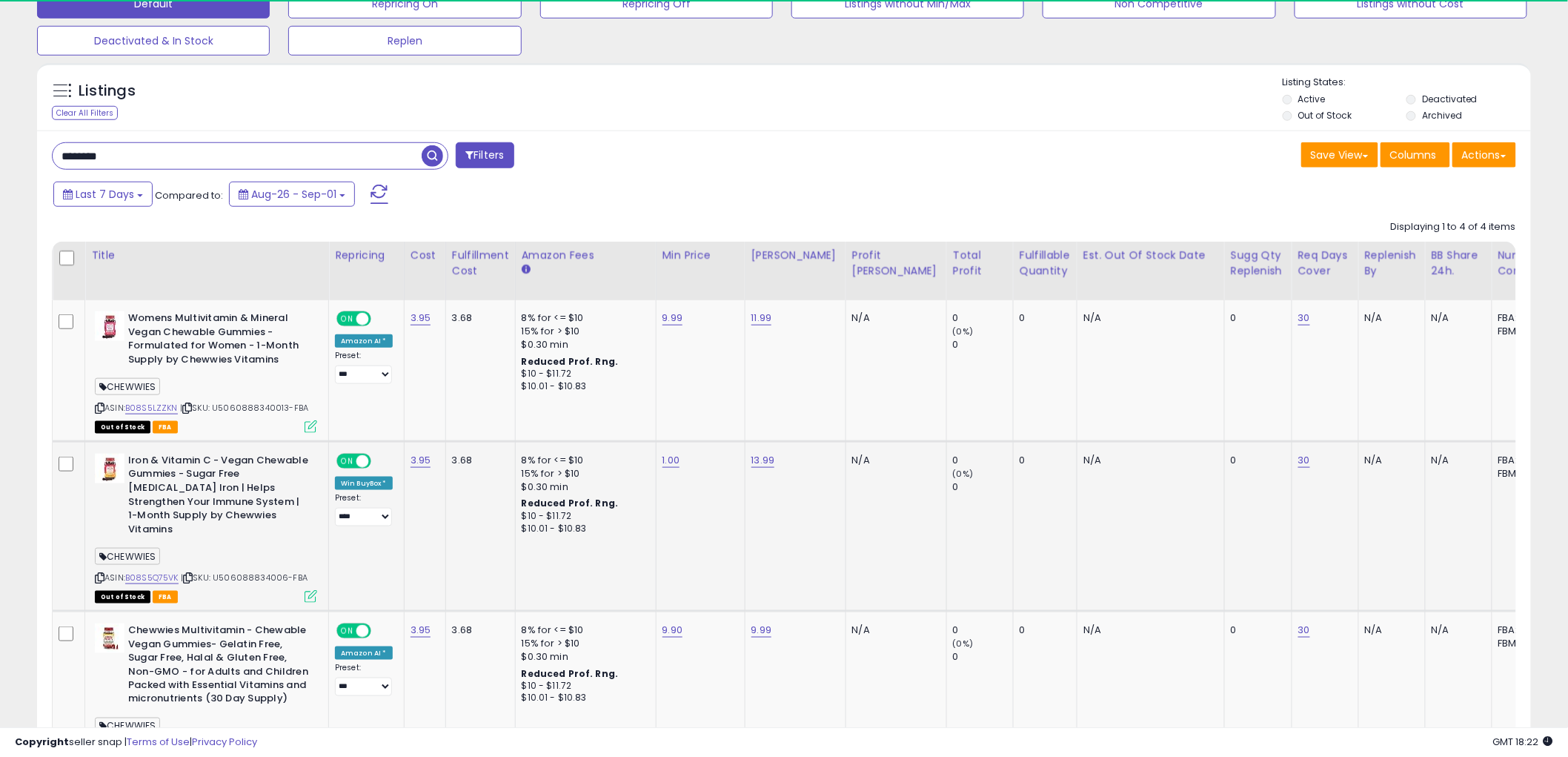
scroll to position [304, 868]
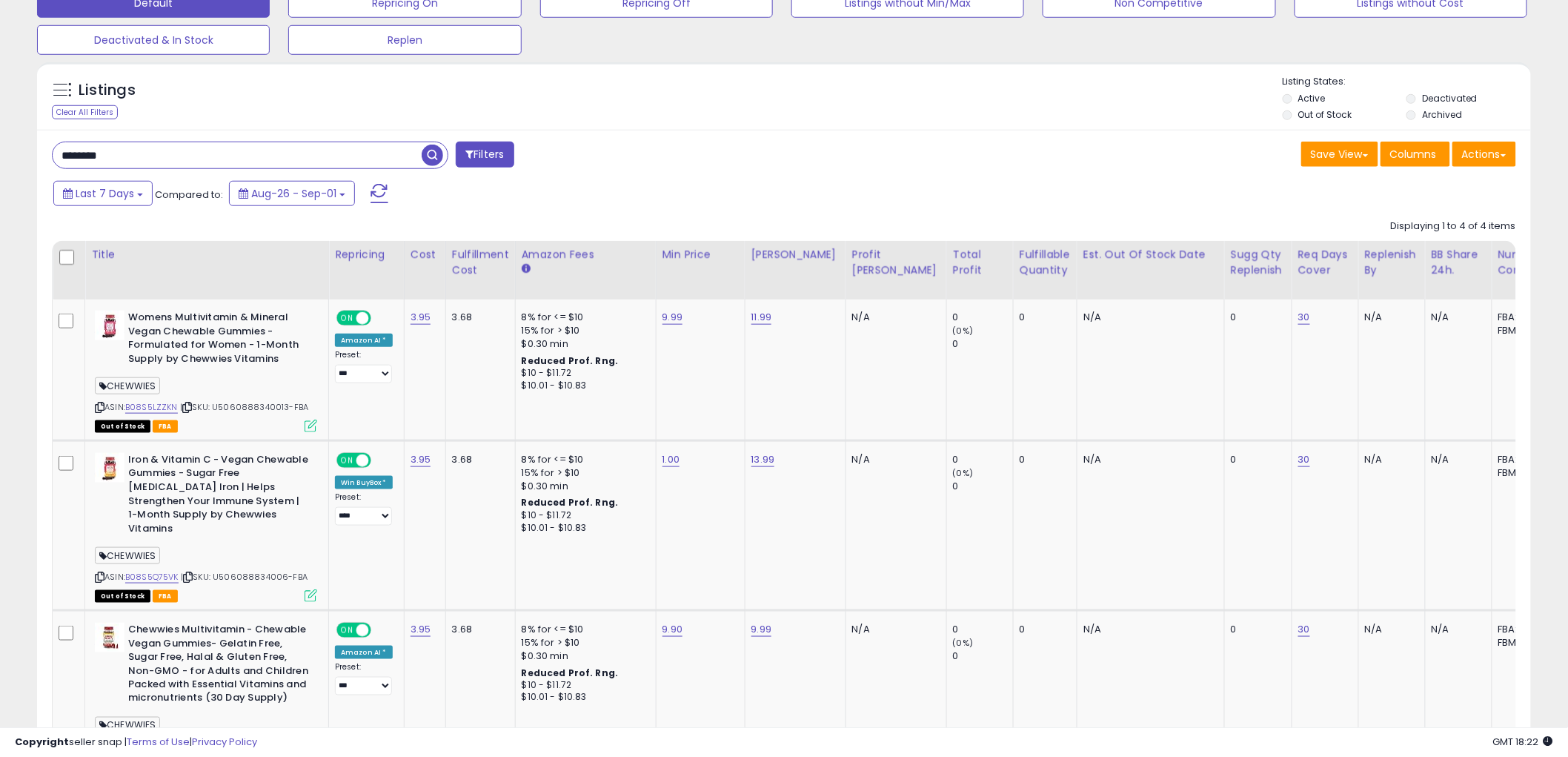
drag, startPoint x: 94, startPoint y: 409, endPoint x: 16, endPoint y: 431, distance: 81.0
click at [94, 409] on div "Womens Multivitamin & Mineral Vegan Chewable Gummies - Formulated for Women - 1…" at bounding box center [204, 370] width 226 height 120
drag, startPoint x: 99, startPoint y: 565, endPoint x: 2, endPoint y: 573, distance: 97.3
click at [99, 573] on icon at bounding box center [99, 577] width 9 height 9
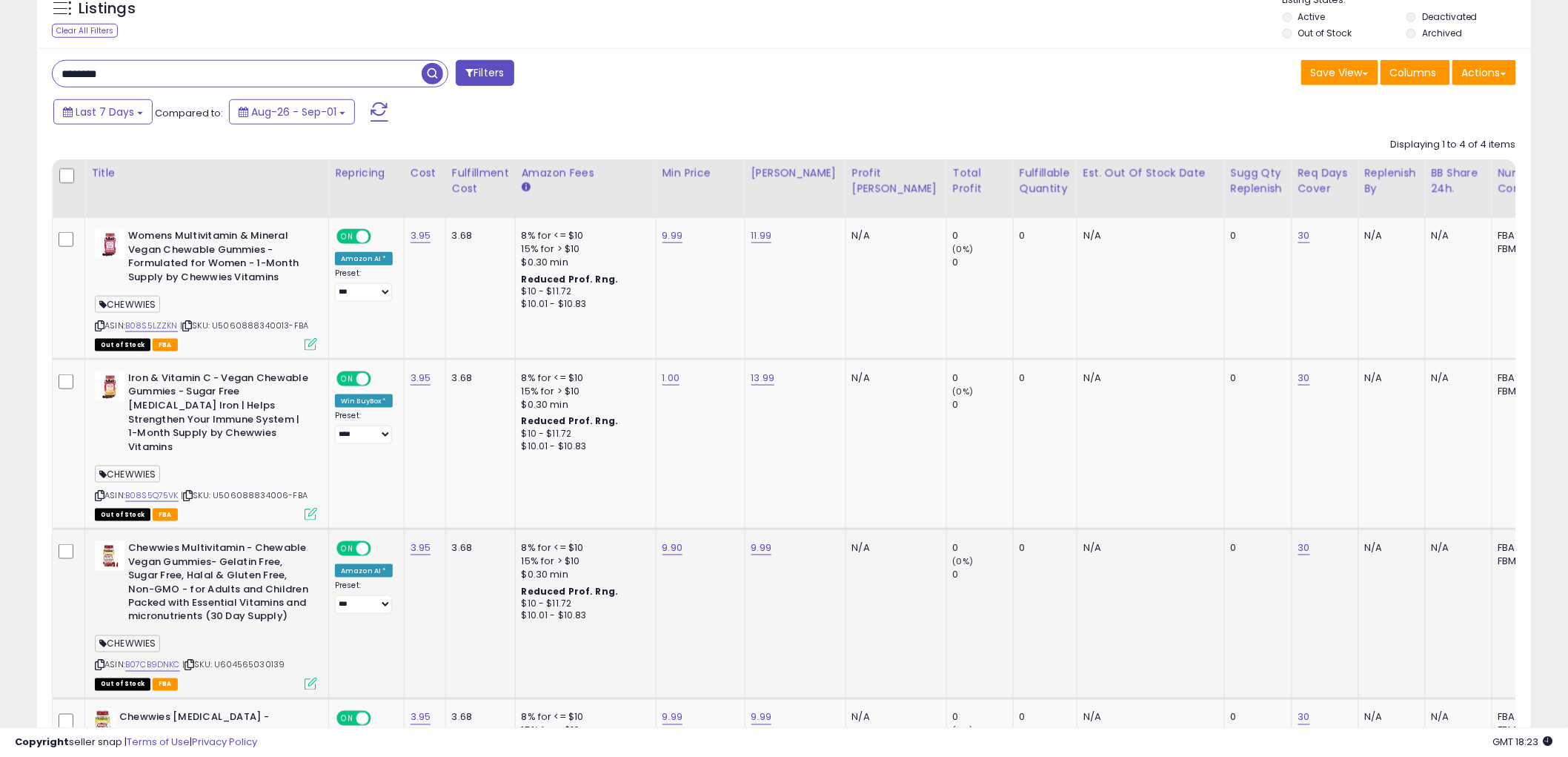
scroll to position [561, 0]
drag, startPoint x: 101, startPoint y: 647, endPoint x: 4, endPoint y: 650, distance: 97.0
click at [100, 661] on icon at bounding box center [99, 665] width 9 height 9
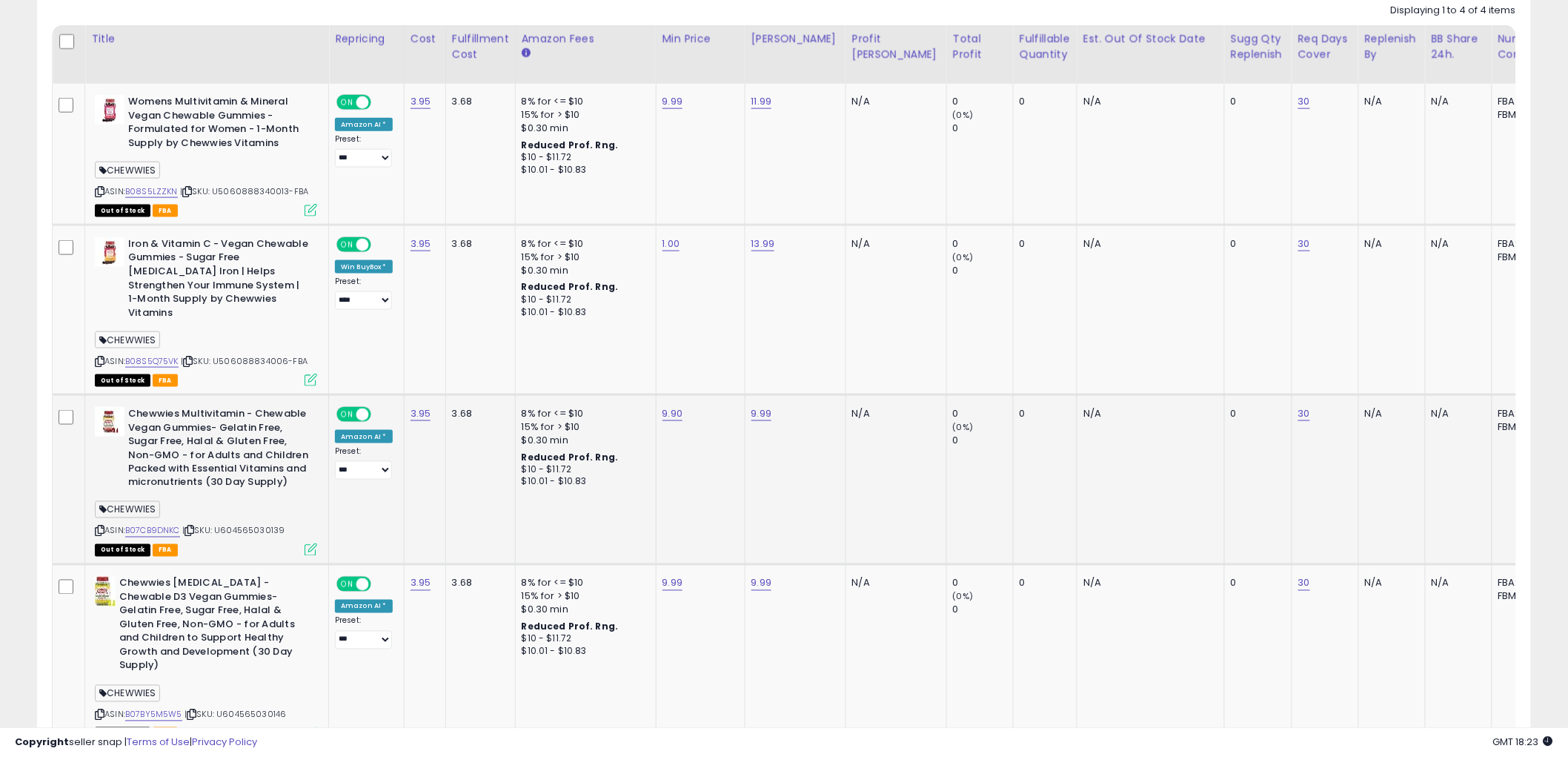
scroll to position [726, 0]
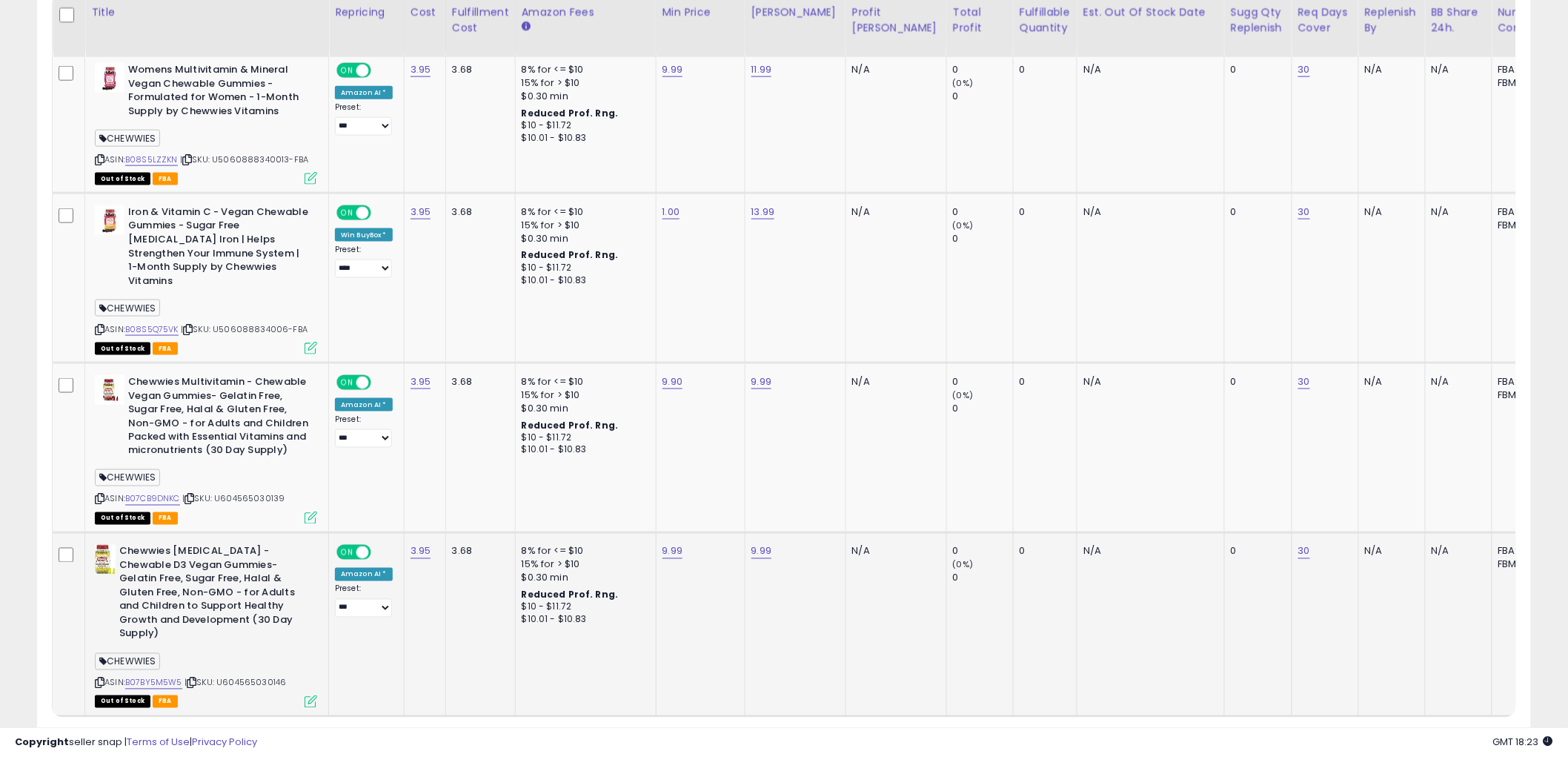
click at [101, 679] on icon at bounding box center [99, 684] width 9 height 9
